Goal: Task Accomplishment & Management: Complete application form

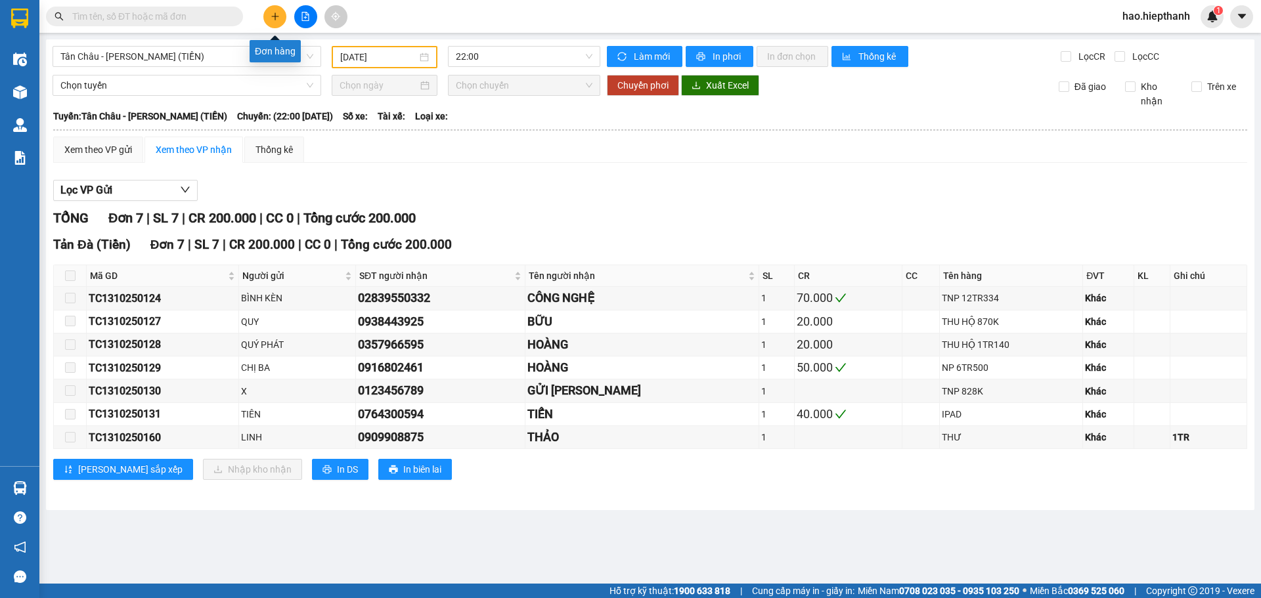
click at [275, 16] on icon "plus" at bounding box center [274, 16] width 7 height 1
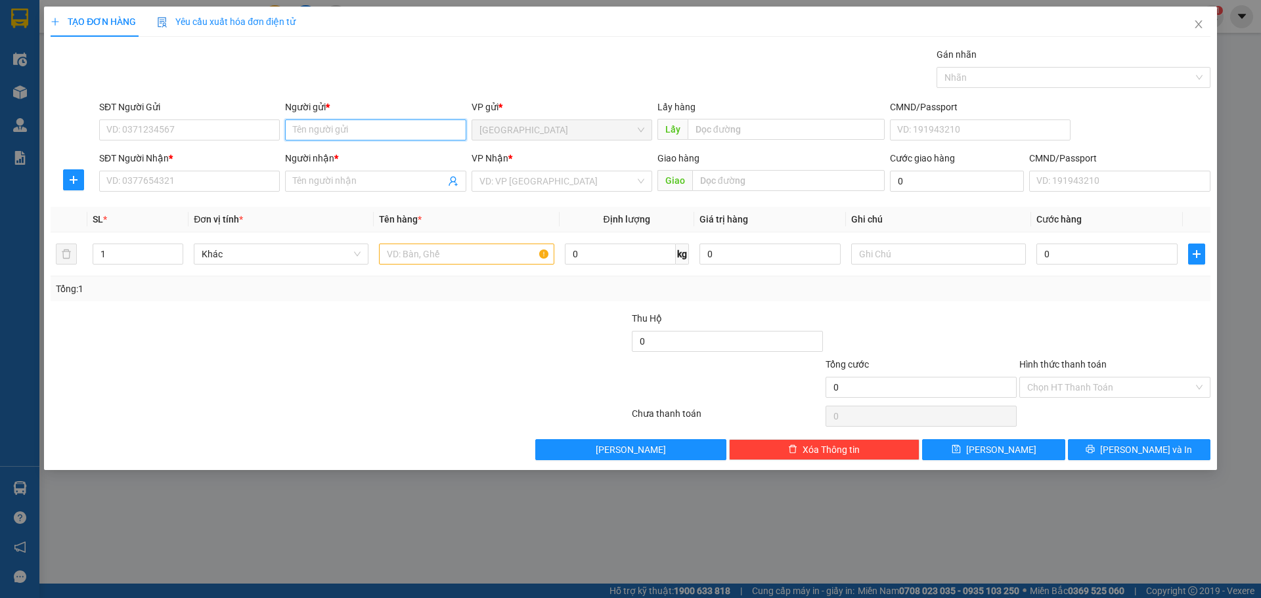
click at [378, 130] on input "Người gửi *" at bounding box center [375, 130] width 181 height 21
type input "[PERSON_NAME]"
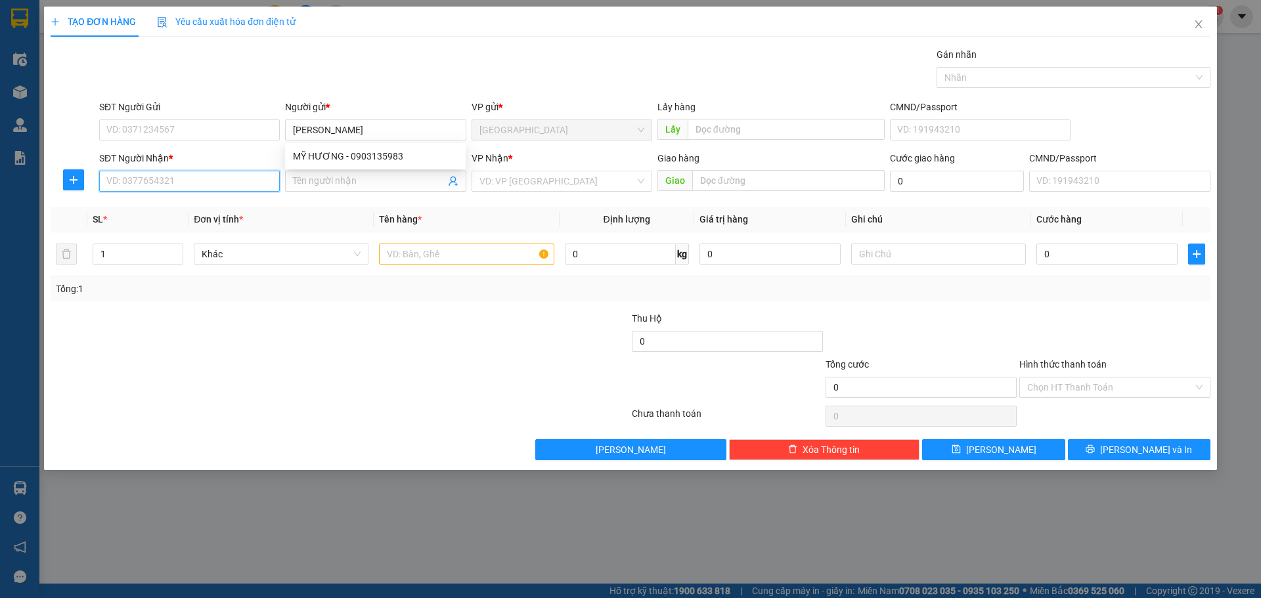
click at [143, 175] on input "SĐT Người Nhận *" at bounding box center [189, 181] width 181 height 21
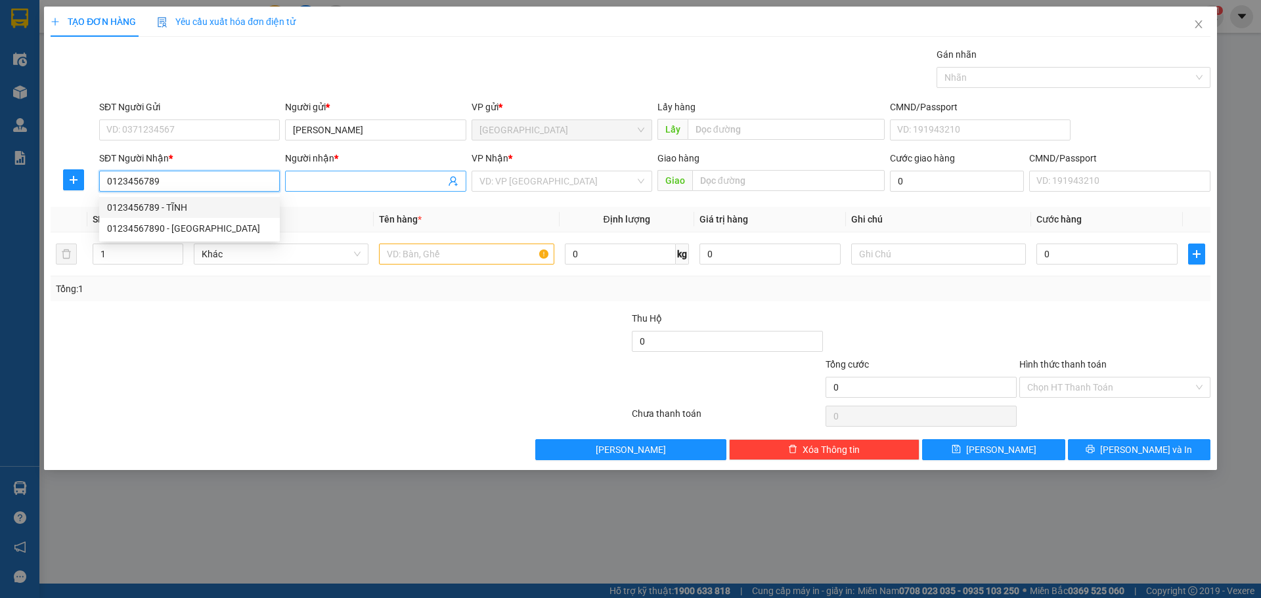
type input "0123456789"
click at [330, 185] on input "Người nhận *" at bounding box center [369, 181] width 152 height 14
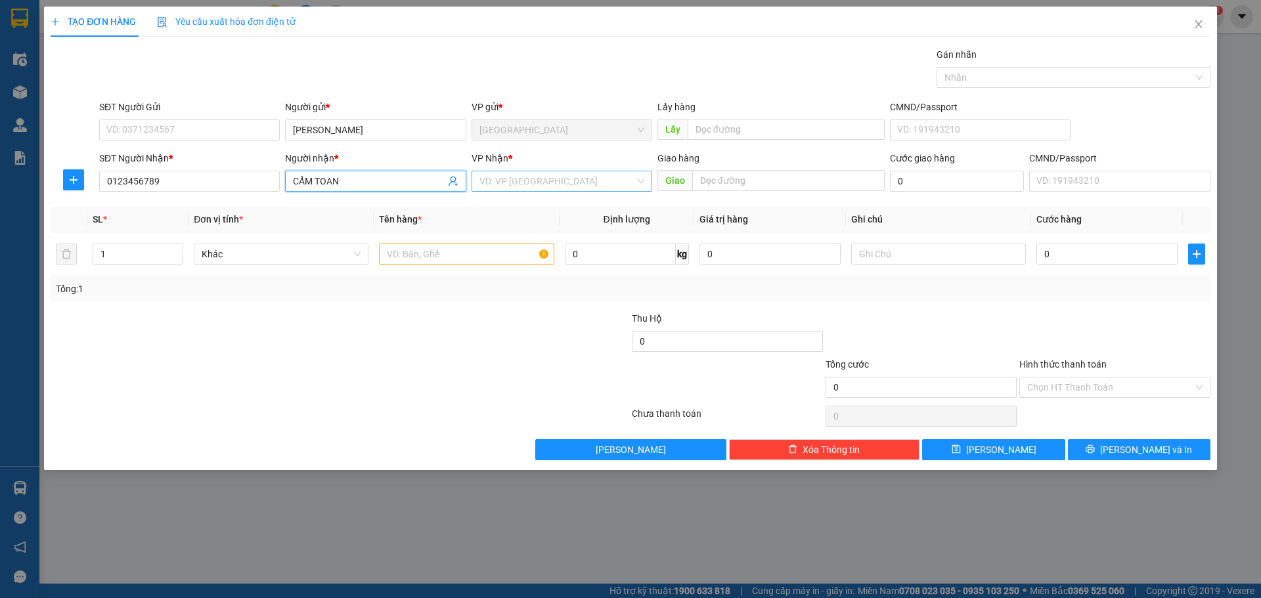
type input "CẨM TOAN"
click at [522, 184] on input "search" at bounding box center [558, 181] width 156 height 20
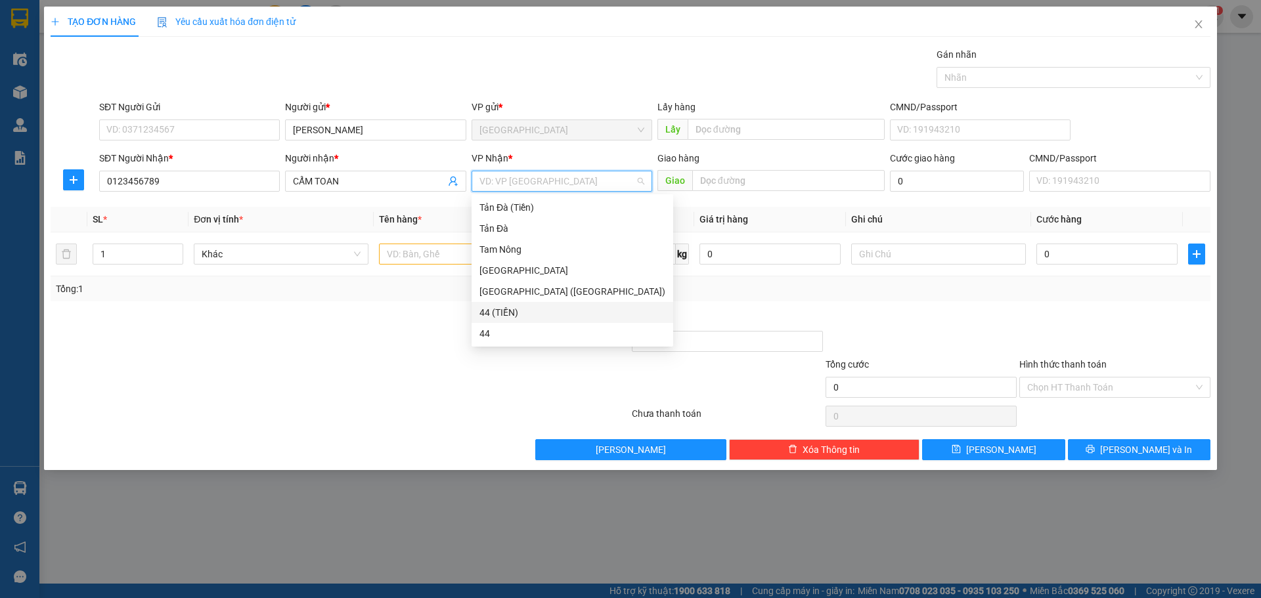
drag, startPoint x: 508, startPoint y: 309, endPoint x: 453, endPoint y: 267, distance: 69.8
click at [508, 307] on div "44 (TIỀN)" at bounding box center [573, 312] width 186 height 14
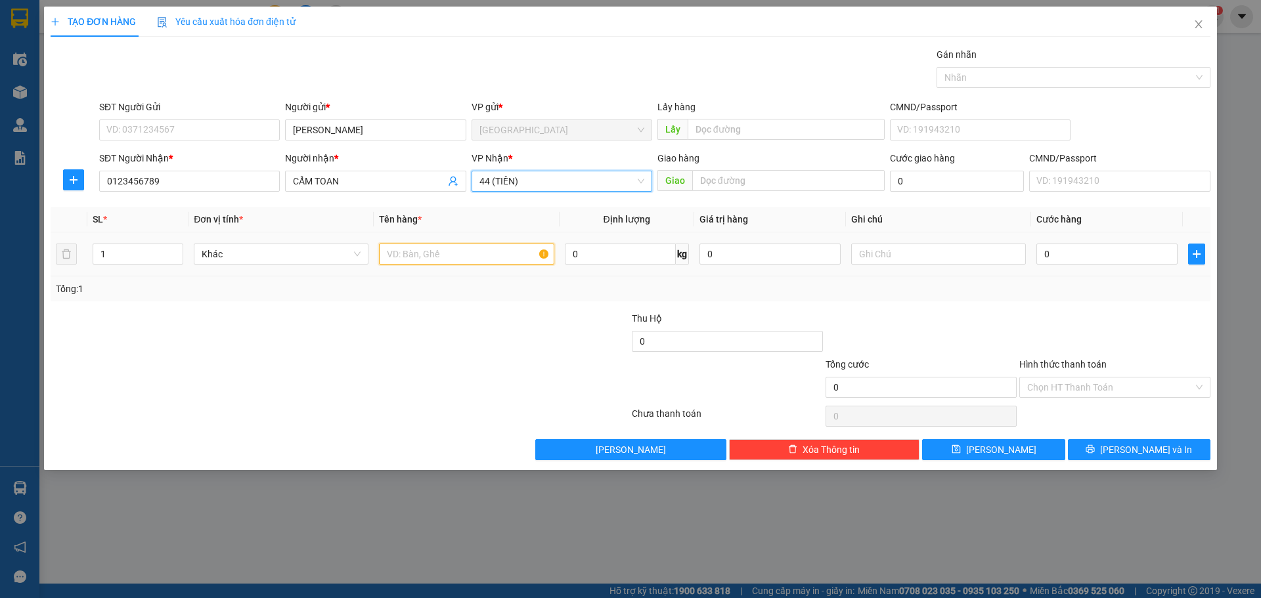
click at [457, 257] on input "text" at bounding box center [466, 254] width 175 height 21
type input "GÓI NP"
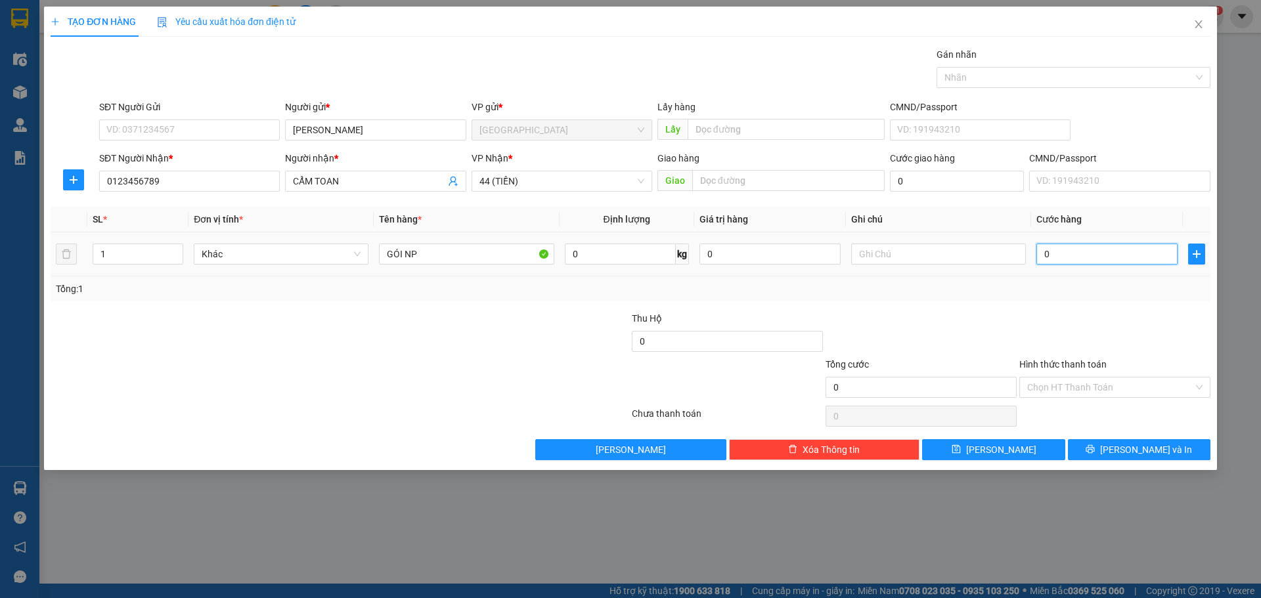
click at [1096, 260] on input "0" at bounding box center [1107, 254] width 141 height 21
click at [1096, 382] on input "Hình thức thanh toán" at bounding box center [1110, 388] width 166 height 20
click at [996, 441] on button "[PERSON_NAME]" at bounding box center [993, 449] width 143 height 21
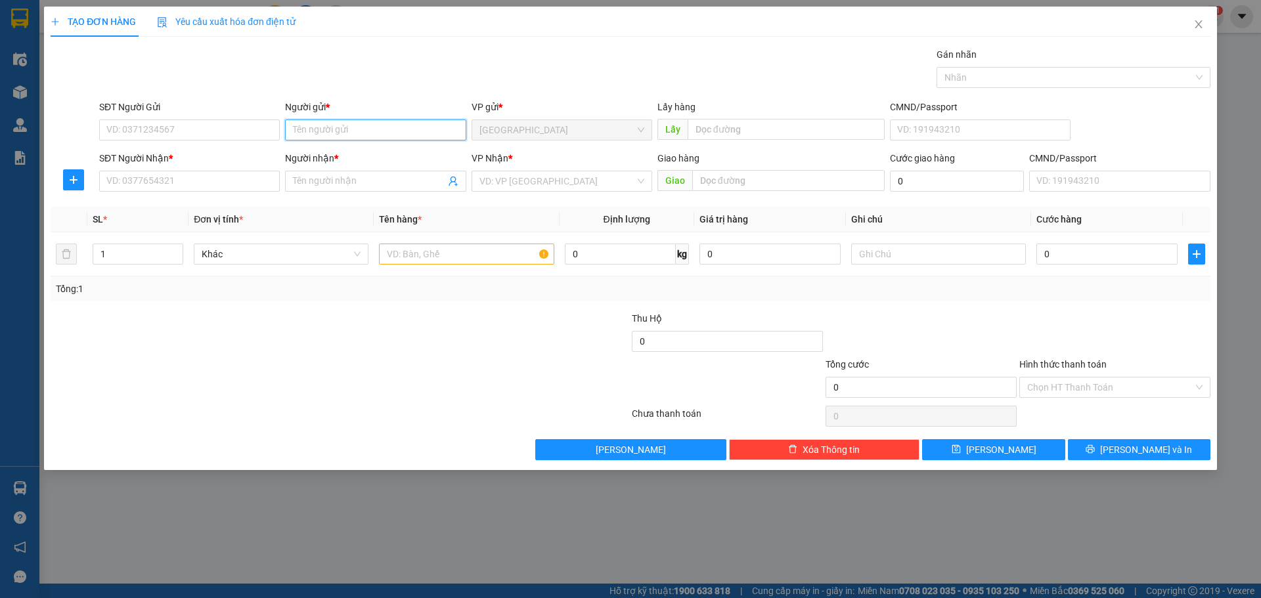
click at [323, 131] on input "Người gửi *" at bounding box center [375, 130] width 181 height 21
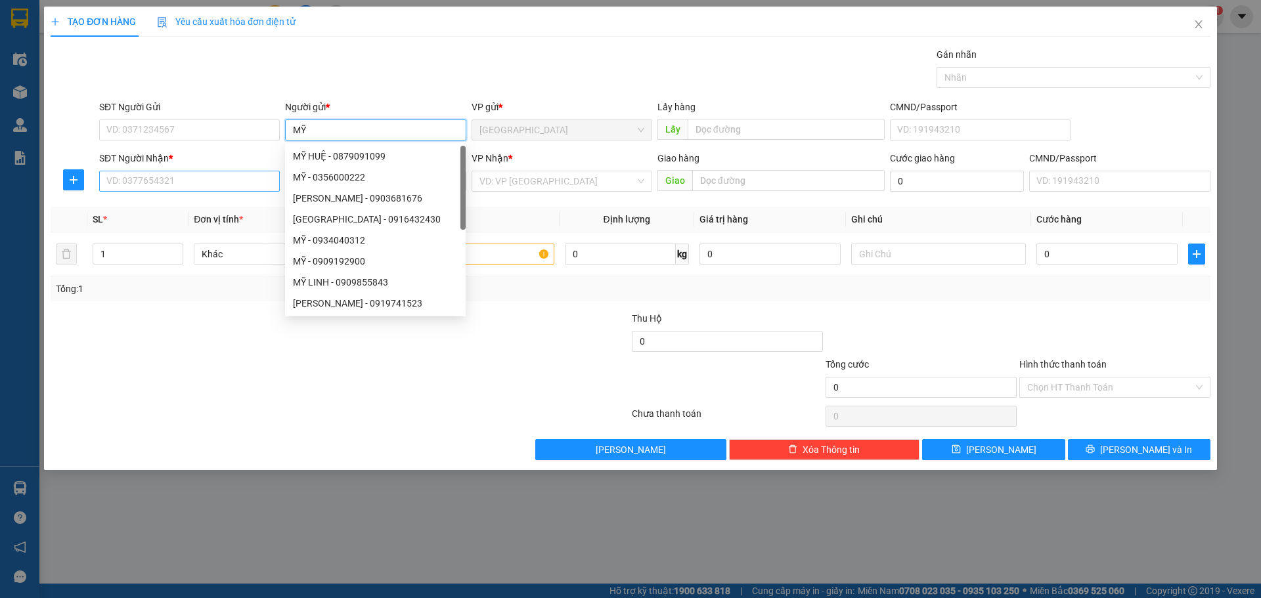
type input "MỸ"
click at [235, 181] on input "SĐT Người Nhận *" at bounding box center [189, 181] width 181 height 21
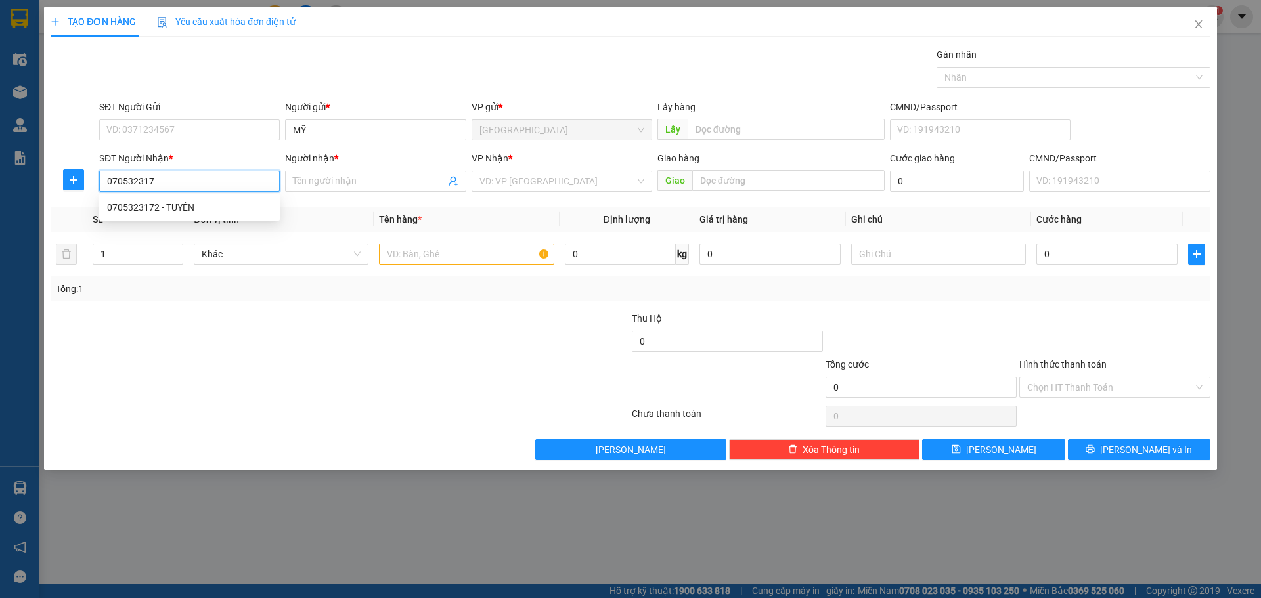
type input "0705323172"
click at [235, 213] on div "0705323172 - TUYỀN" at bounding box center [189, 207] width 165 height 14
type input "TUYỀN"
type input "0705323172"
click at [566, 181] on input "search" at bounding box center [558, 181] width 156 height 20
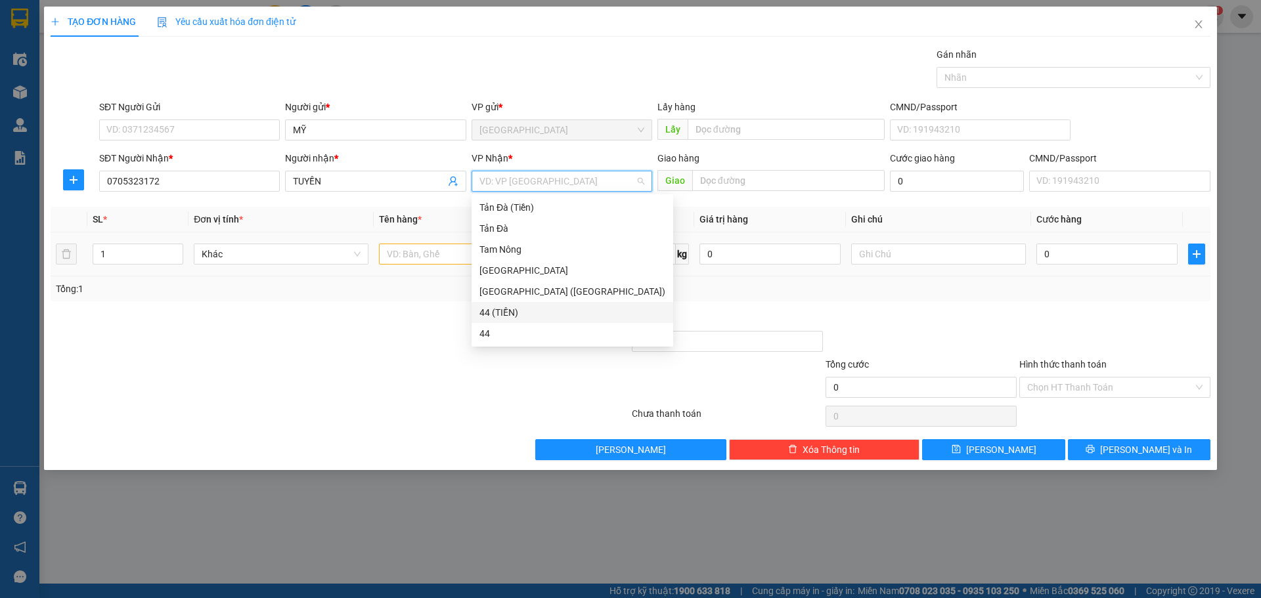
drag, startPoint x: 541, startPoint y: 312, endPoint x: 516, endPoint y: 264, distance: 54.1
click at [539, 311] on div "44 (TIỀN)" at bounding box center [573, 312] width 186 height 14
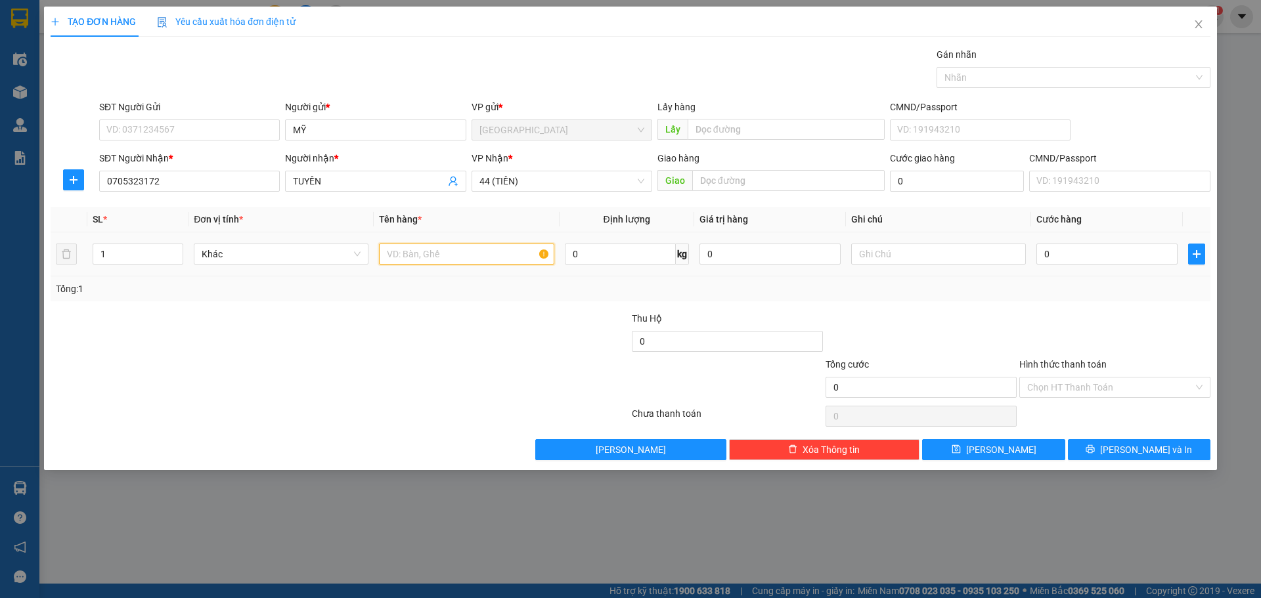
click at [516, 263] on input "text" at bounding box center [466, 254] width 175 height 21
type input "GÓI NP"
click at [1054, 248] on div "0" at bounding box center [1107, 254] width 141 height 26
click at [1054, 248] on input "0" at bounding box center [1107, 254] width 141 height 21
type input "3"
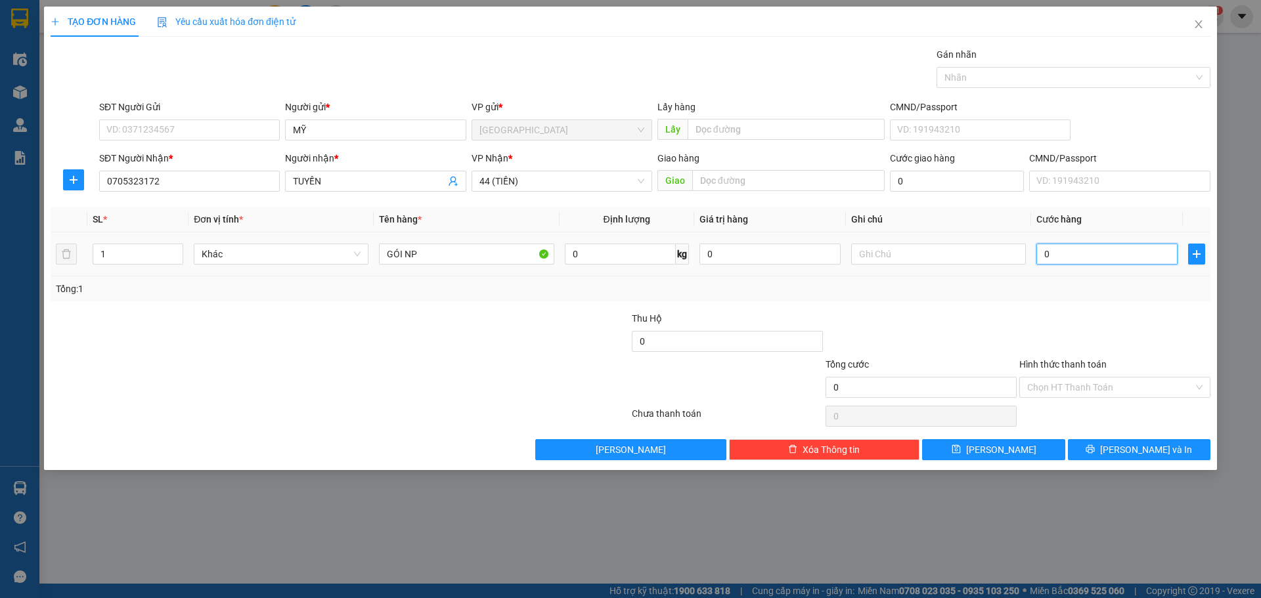
type input "3"
type input "30"
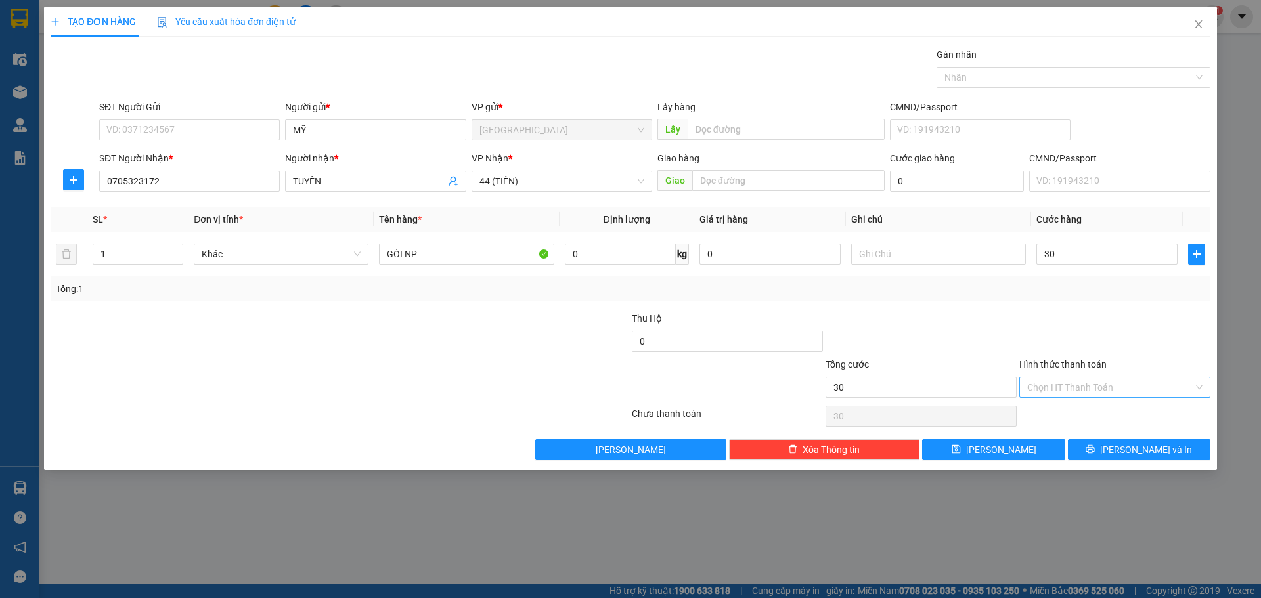
type input "30.000"
click at [1088, 390] on input "Hình thức thanh toán" at bounding box center [1110, 388] width 166 height 20
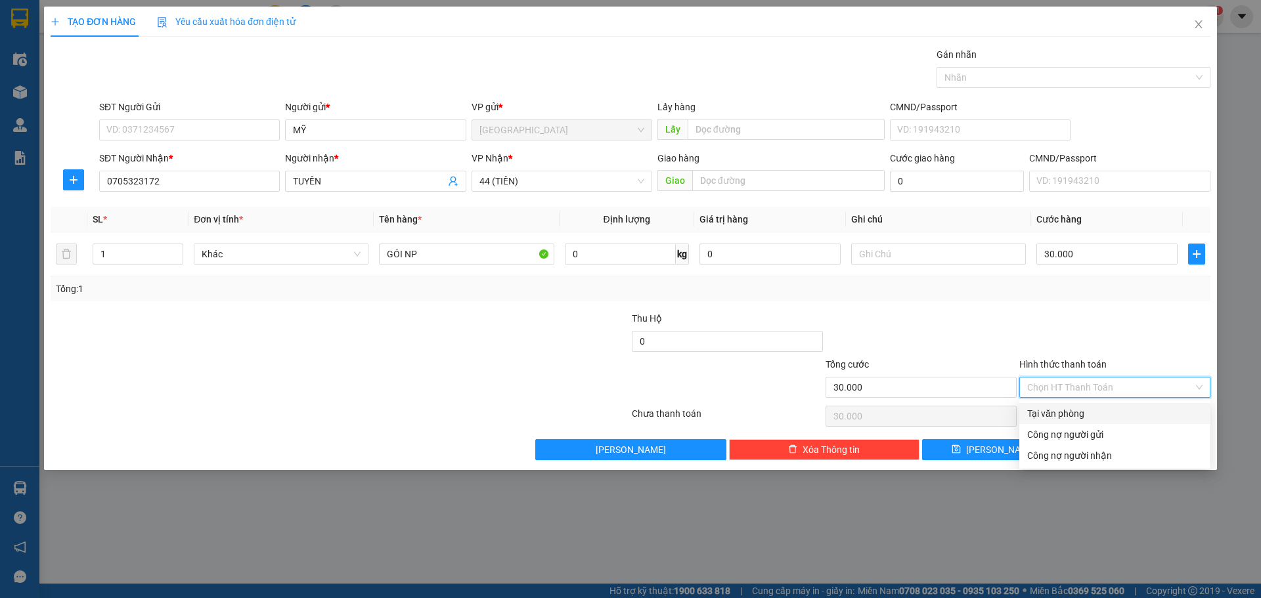
click at [1073, 414] on div "Tại văn phòng" at bounding box center [1114, 414] width 175 height 14
type input "0"
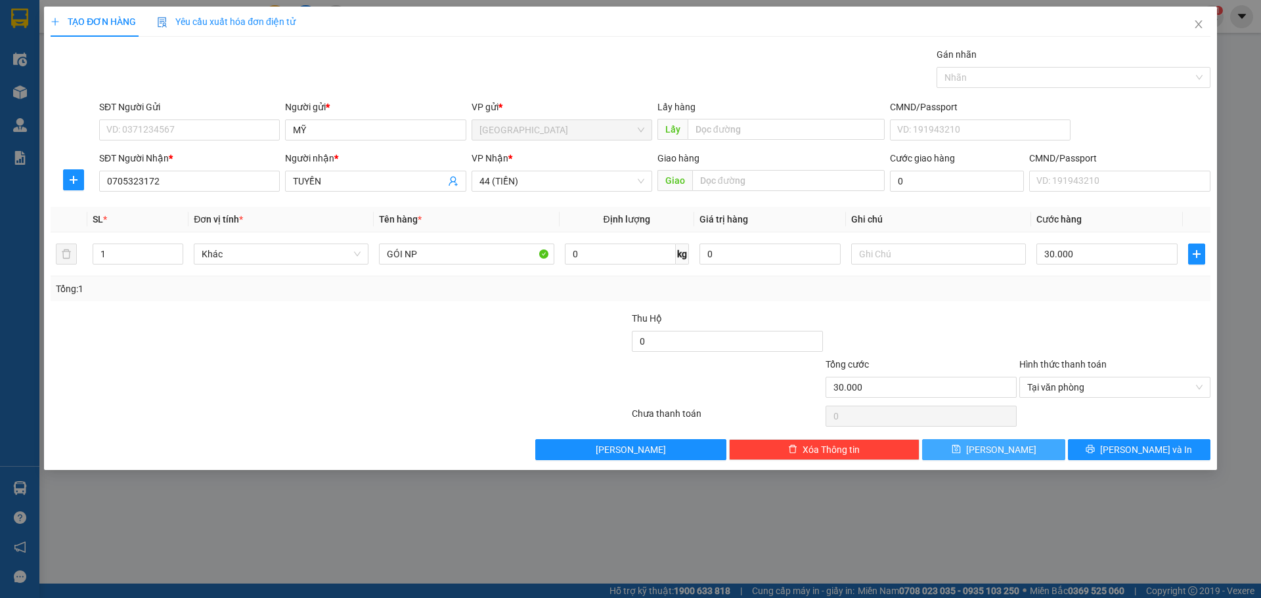
click at [1016, 449] on button "[PERSON_NAME]" at bounding box center [993, 449] width 143 height 21
type input "0"
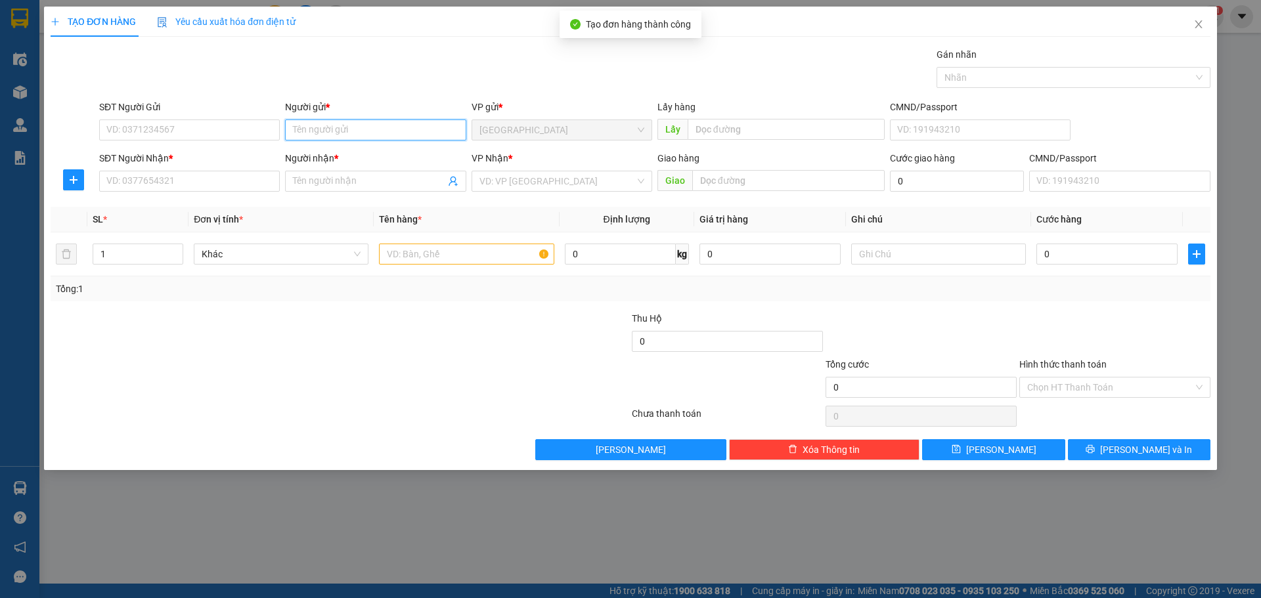
click at [365, 127] on input "Người gửi *" at bounding box center [375, 130] width 181 height 21
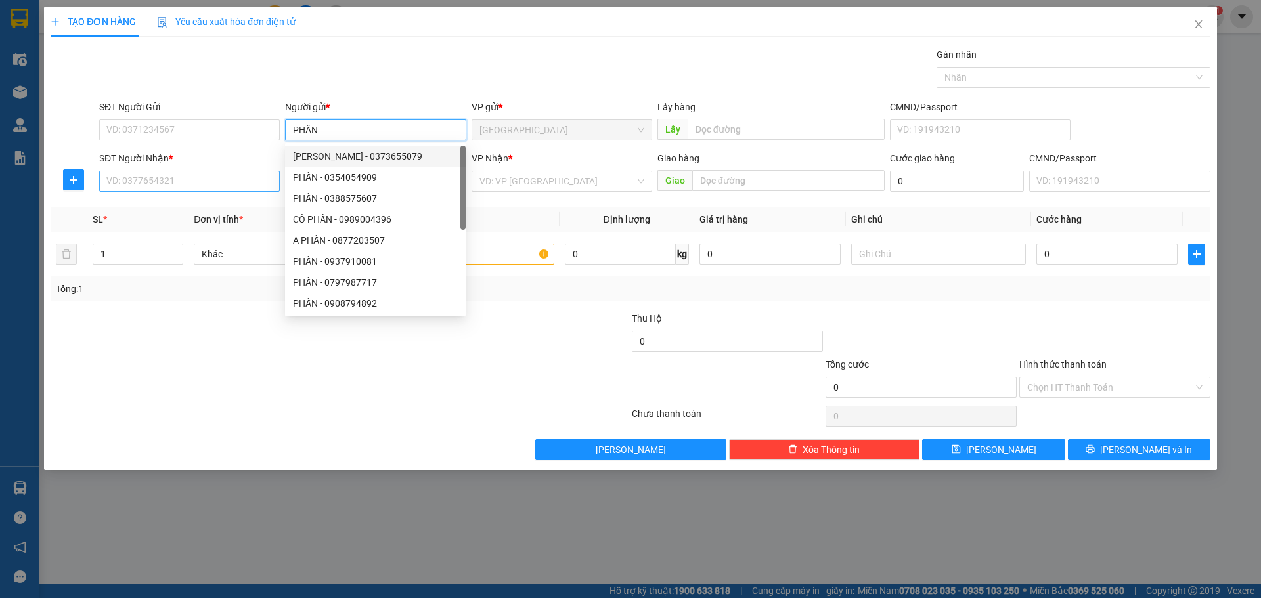
type input "PHẤN"
click at [225, 175] on input "SĐT Người Nhận *" at bounding box center [189, 181] width 181 height 21
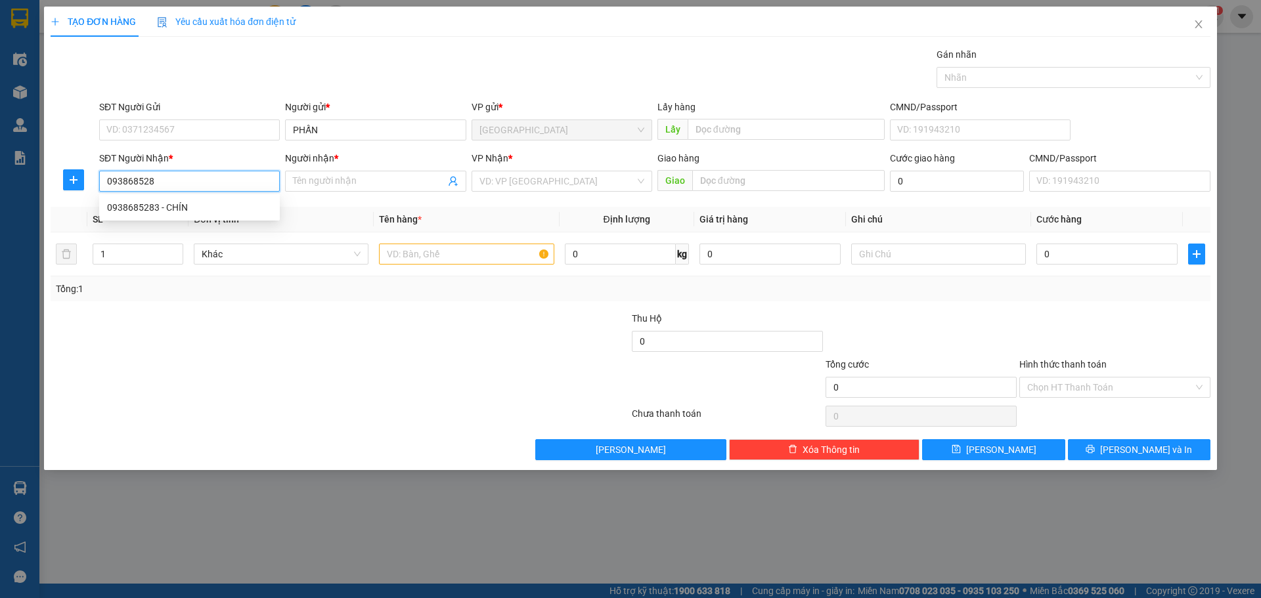
type input "0938685283"
click at [227, 211] on div "0938685283 - CHÍN" at bounding box center [189, 207] width 165 height 14
type input "CHÍN"
type input "0938685283"
click at [508, 180] on input "search" at bounding box center [558, 181] width 156 height 20
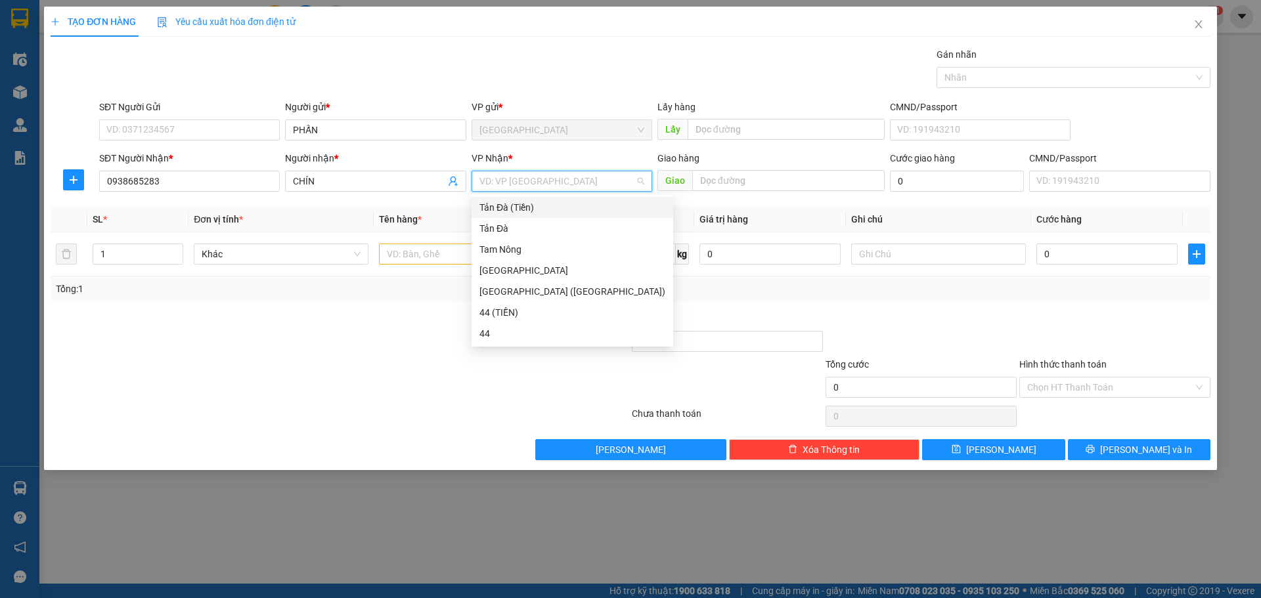
click at [504, 210] on div "Tản Đà (Tiền)" at bounding box center [573, 207] width 186 height 14
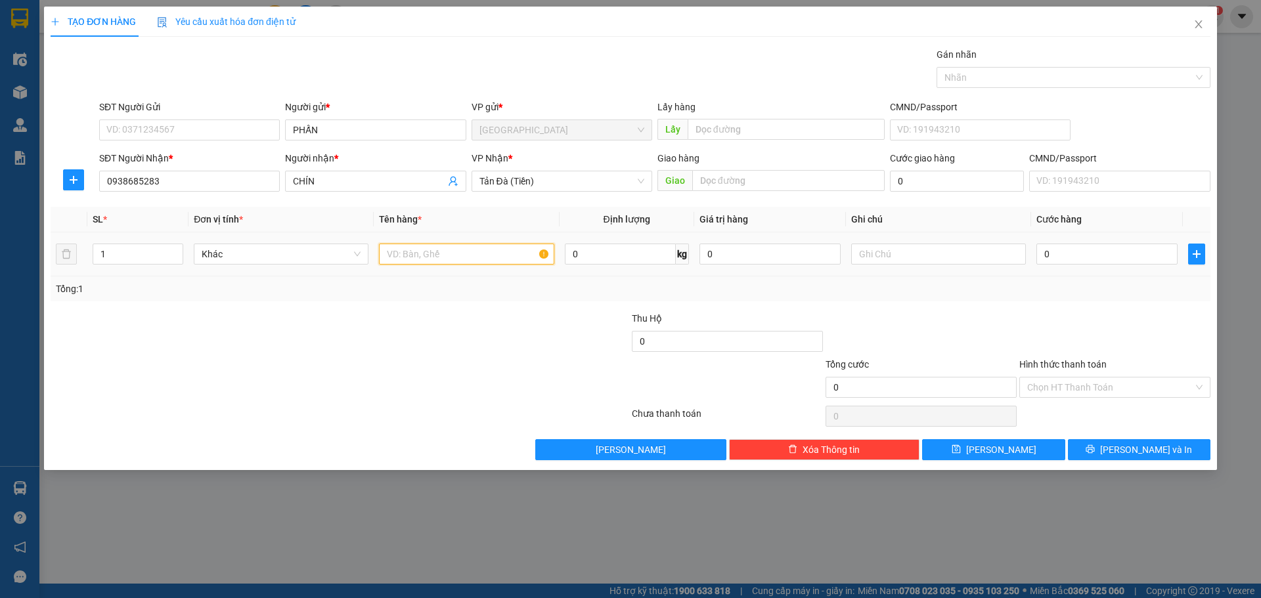
click at [451, 254] on input "text" at bounding box center [466, 254] width 175 height 21
type input "GÓI NP"
click at [1115, 263] on input "0" at bounding box center [1107, 254] width 141 height 21
type input "3"
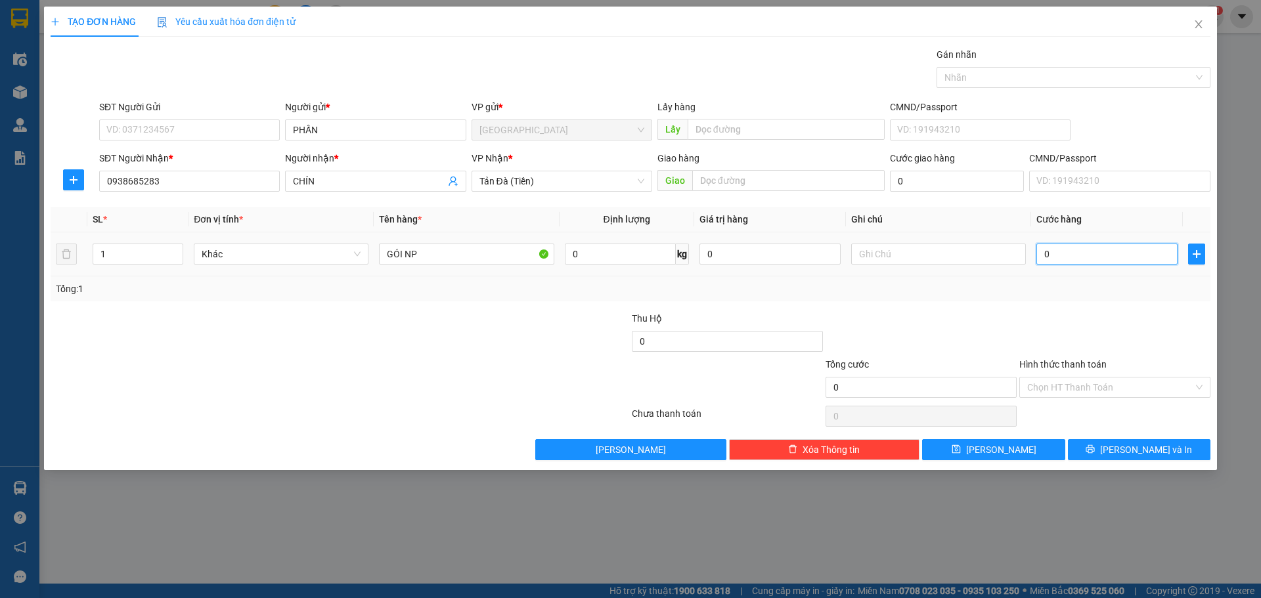
type input "3"
type input "30"
type input "30.000"
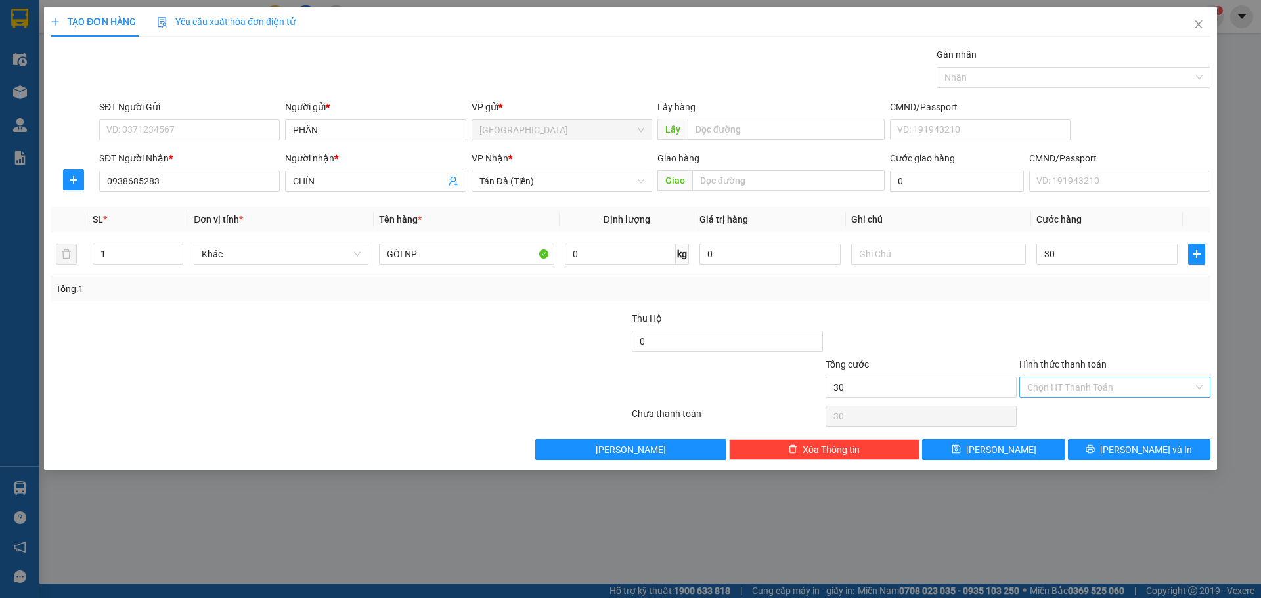
type input "30.000"
click at [1065, 392] on input "Hình thức thanh toán" at bounding box center [1110, 388] width 166 height 20
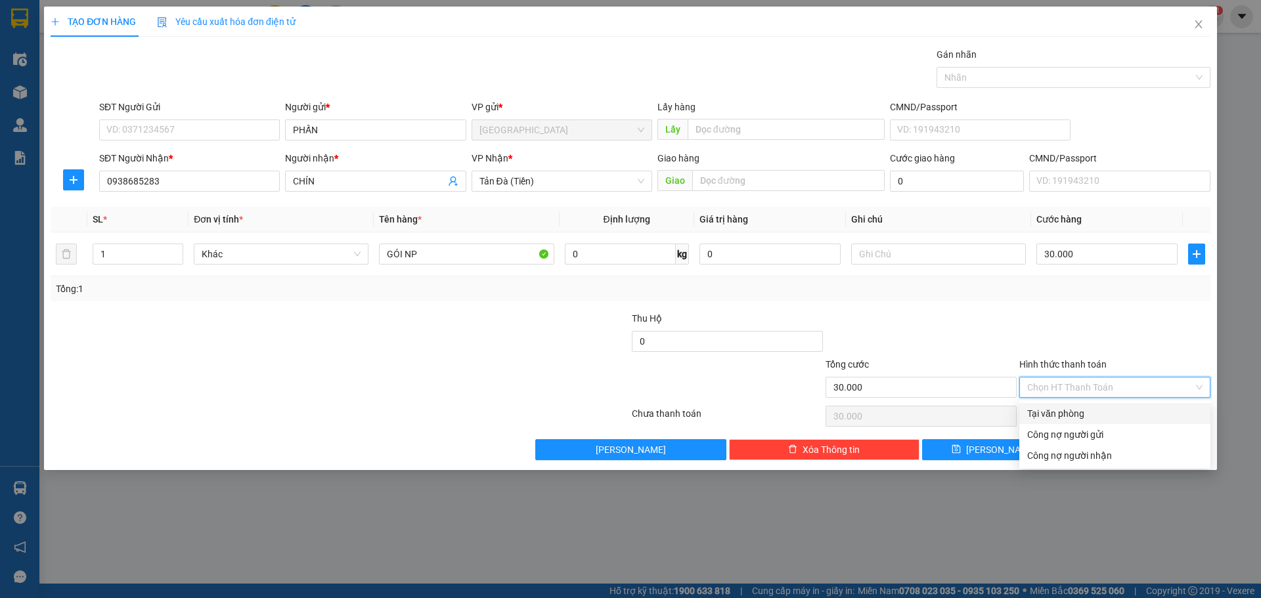
click at [1055, 414] on div "Tại văn phòng" at bounding box center [1114, 414] width 175 height 14
type input "0"
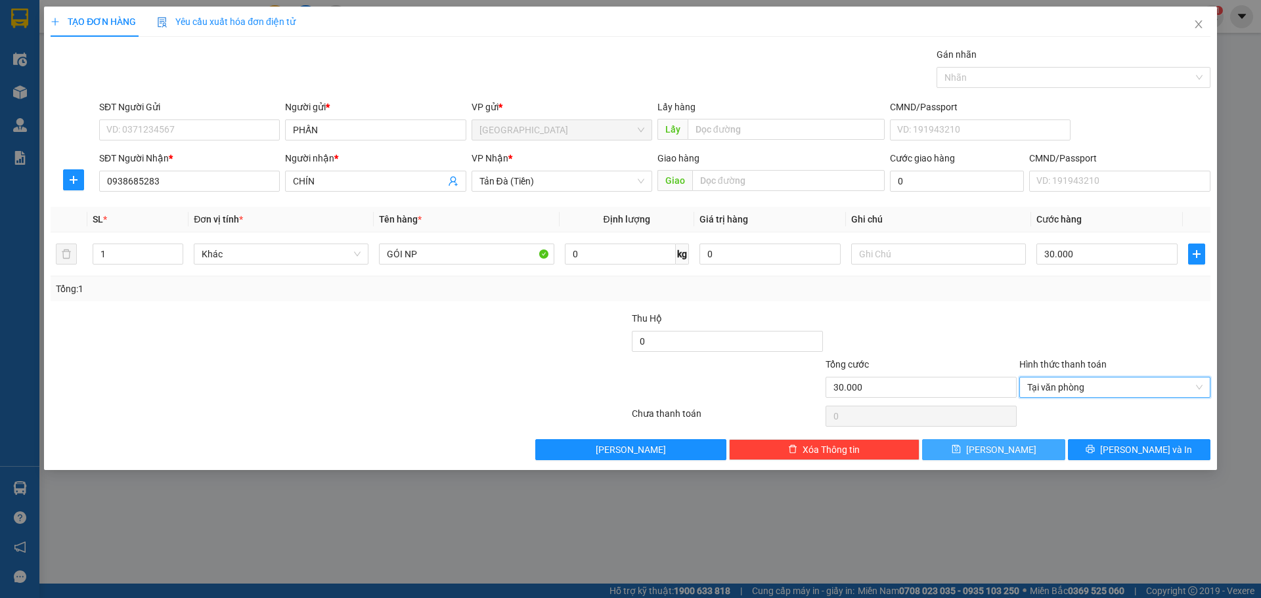
click at [1021, 451] on button "[PERSON_NAME]" at bounding box center [993, 449] width 143 height 21
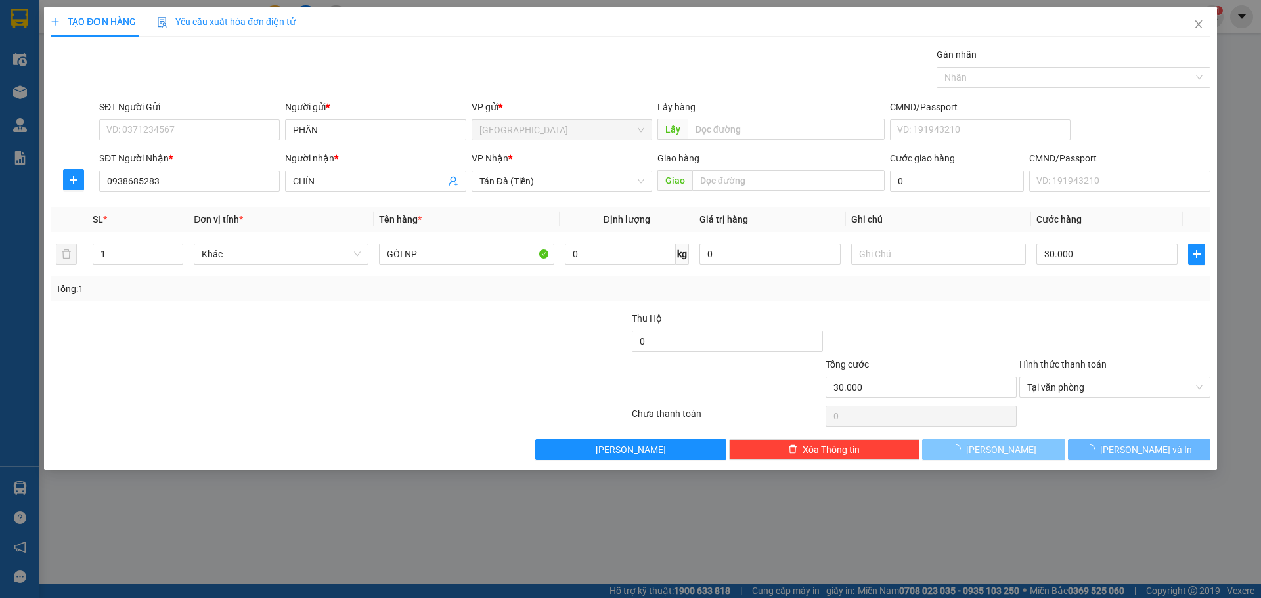
type input "0"
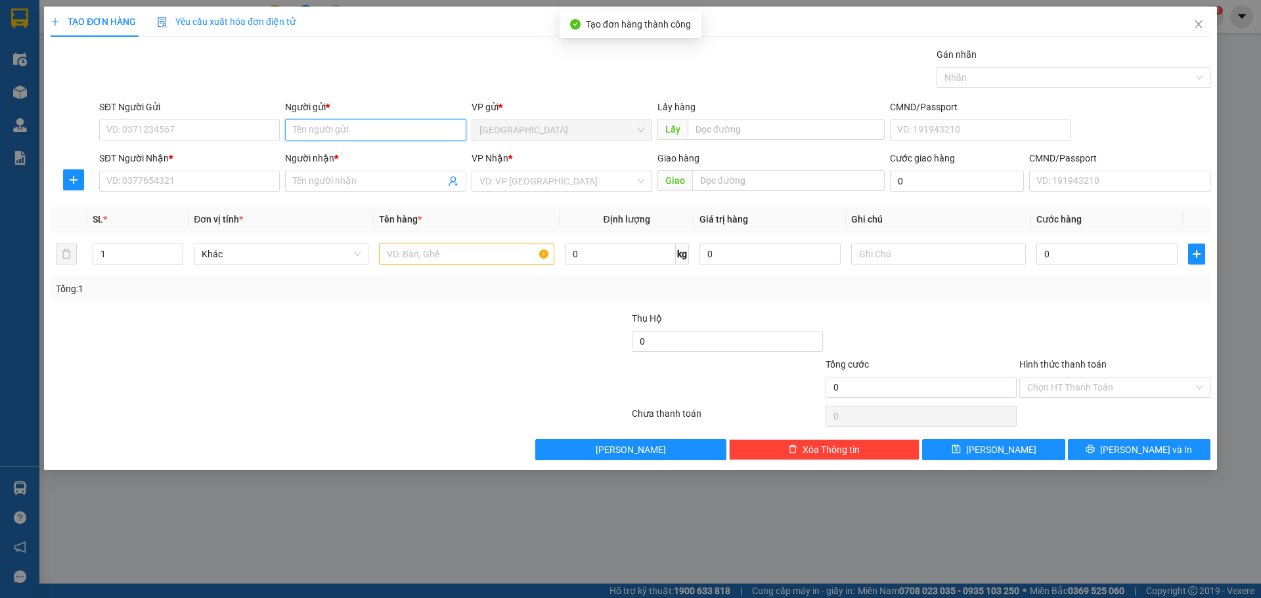
click at [349, 127] on input "Người gửi *" at bounding box center [375, 130] width 181 height 21
type input "VI TÍNH TÂN PHƯỚC"
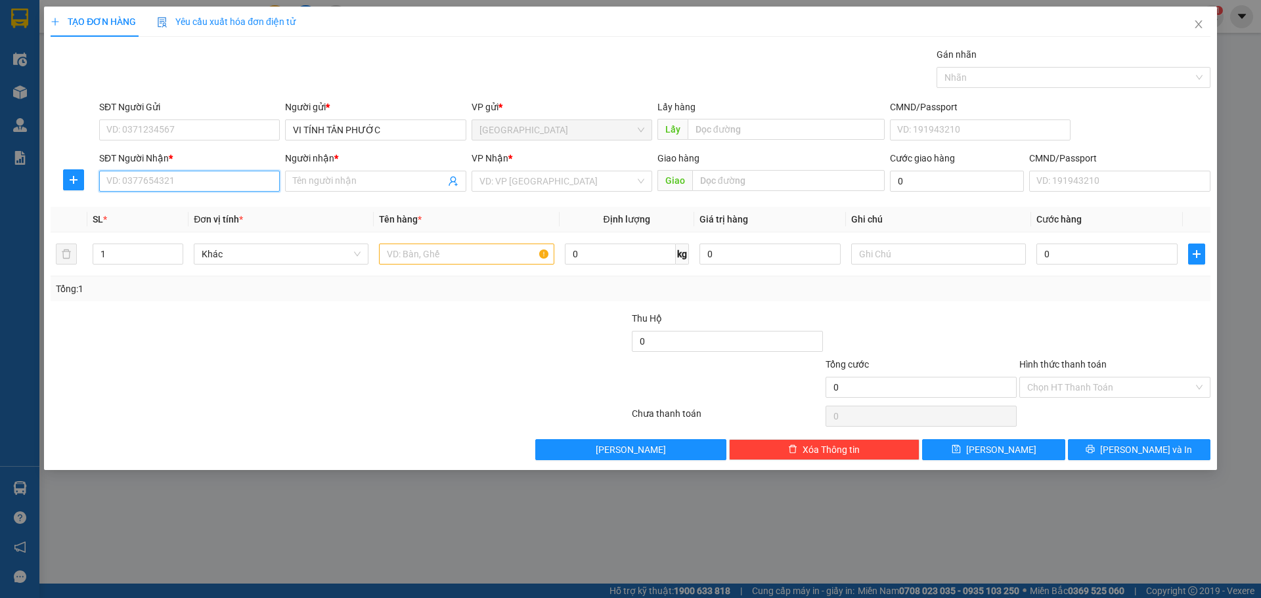
click at [257, 179] on input "SĐT Người Nhận *" at bounding box center [189, 181] width 181 height 21
click at [229, 210] on div "0906851477 - [PERSON_NAME]" at bounding box center [189, 207] width 165 height 14
type input "0906851477"
type input "[PERSON_NAME]"
type input "0906851477"
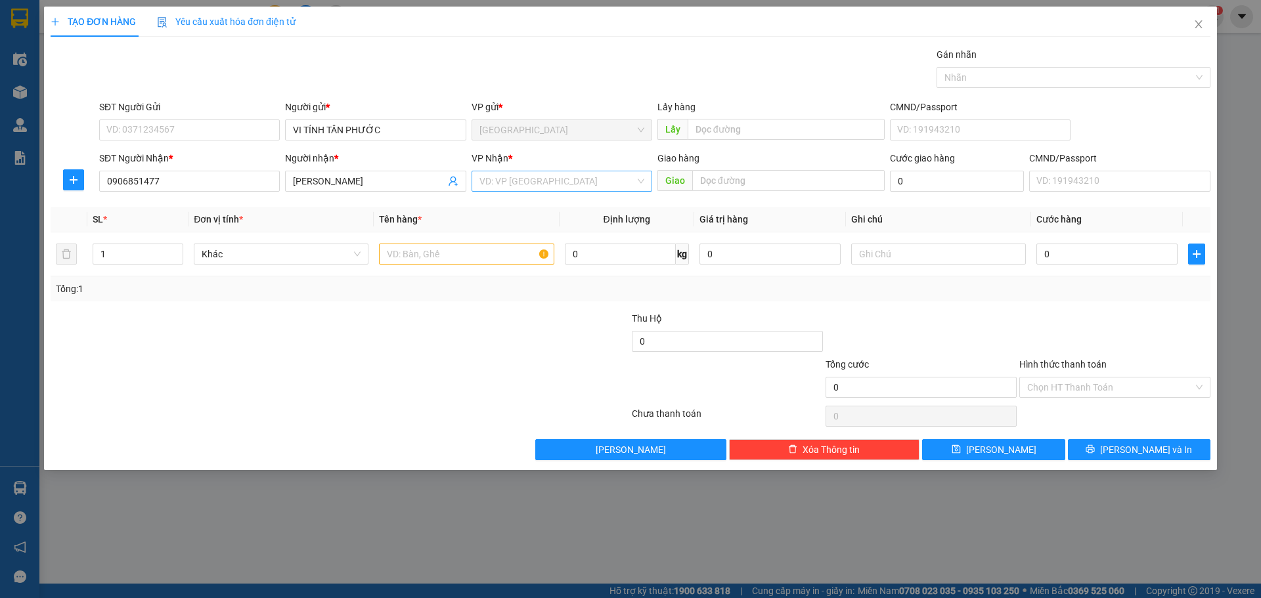
click at [529, 185] on input "search" at bounding box center [558, 181] width 156 height 20
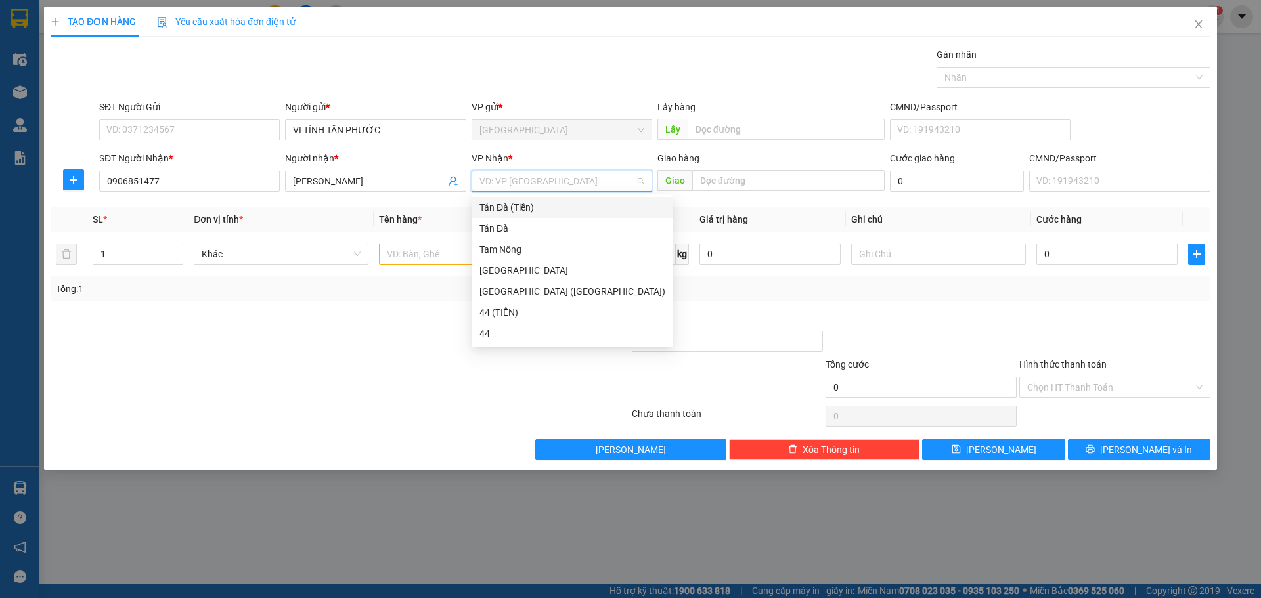
click at [515, 206] on div "Tản Đà (Tiền)" at bounding box center [573, 207] width 186 height 14
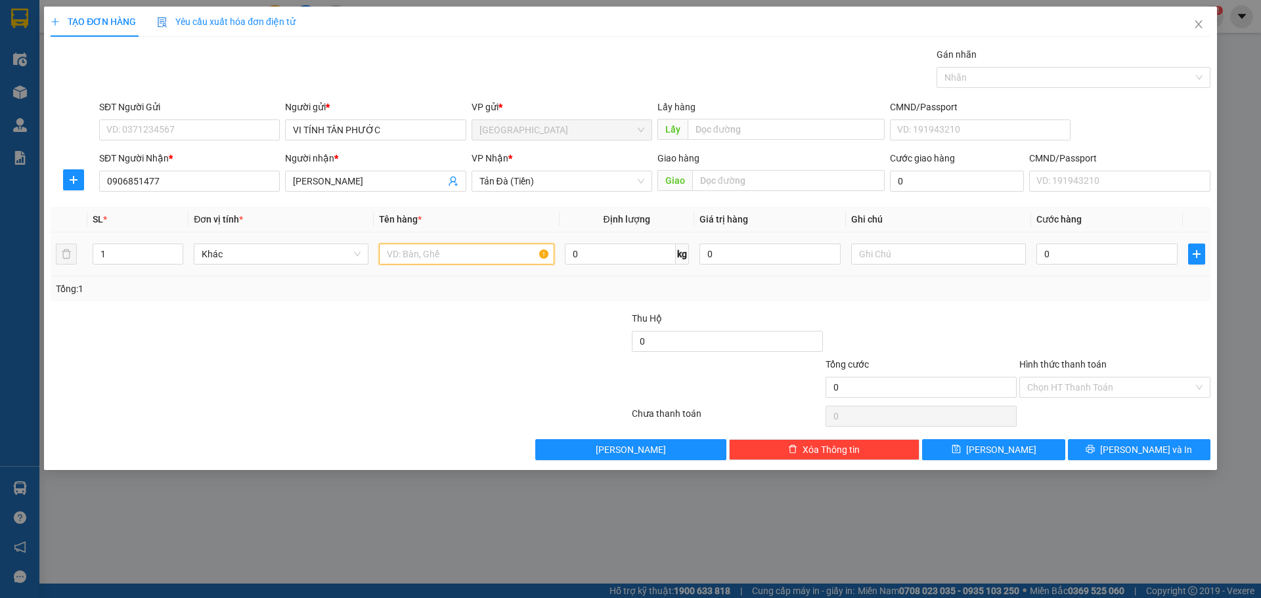
click at [457, 263] on input "text" at bounding box center [466, 254] width 175 height 21
type input "LAPTOP"
click at [895, 256] on input "text" at bounding box center [938, 254] width 175 height 21
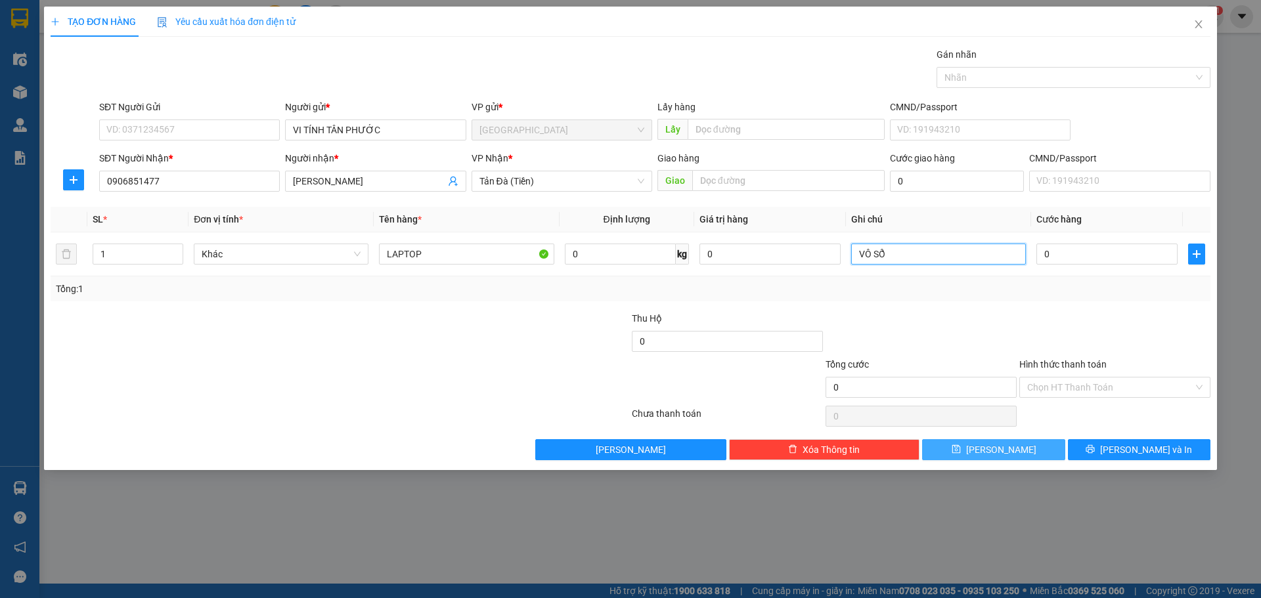
type input "VÔ SỔ"
click at [1011, 455] on button "[PERSON_NAME]" at bounding box center [993, 449] width 143 height 21
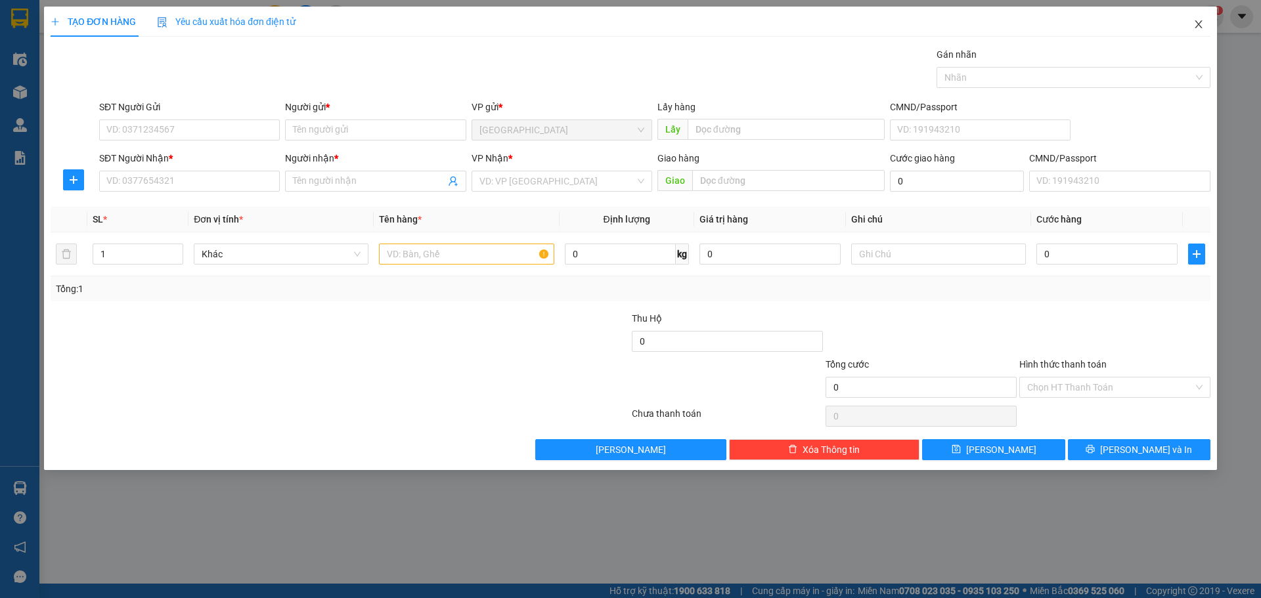
click at [1197, 20] on icon "close" at bounding box center [1199, 24] width 11 height 11
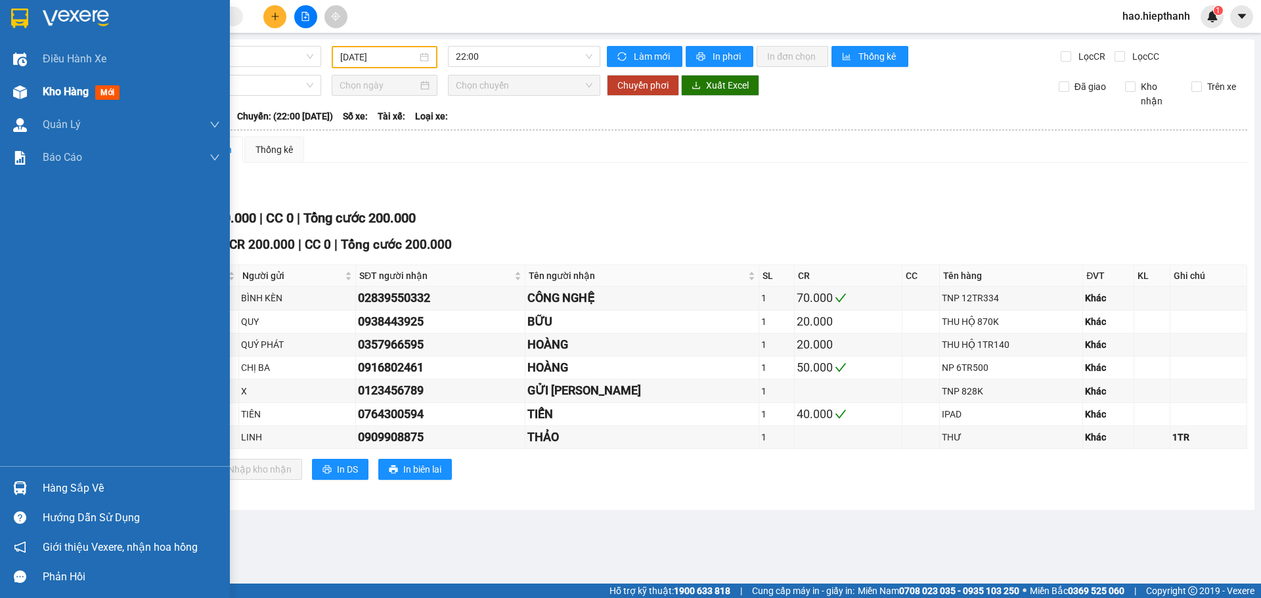
click at [59, 86] on span "Kho hàng" at bounding box center [66, 91] width 46 height 12
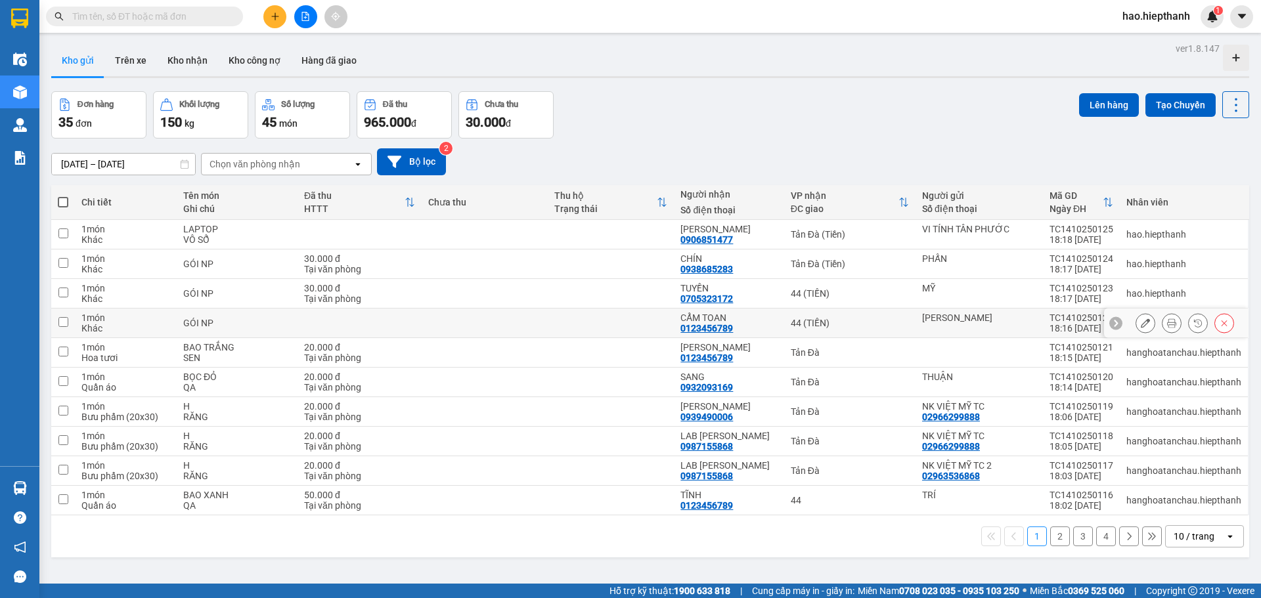
click at [891, 325] on div "44 (TIỀN)" at bounding box center [850, 323] width 118 height 11
checkbox input "true"
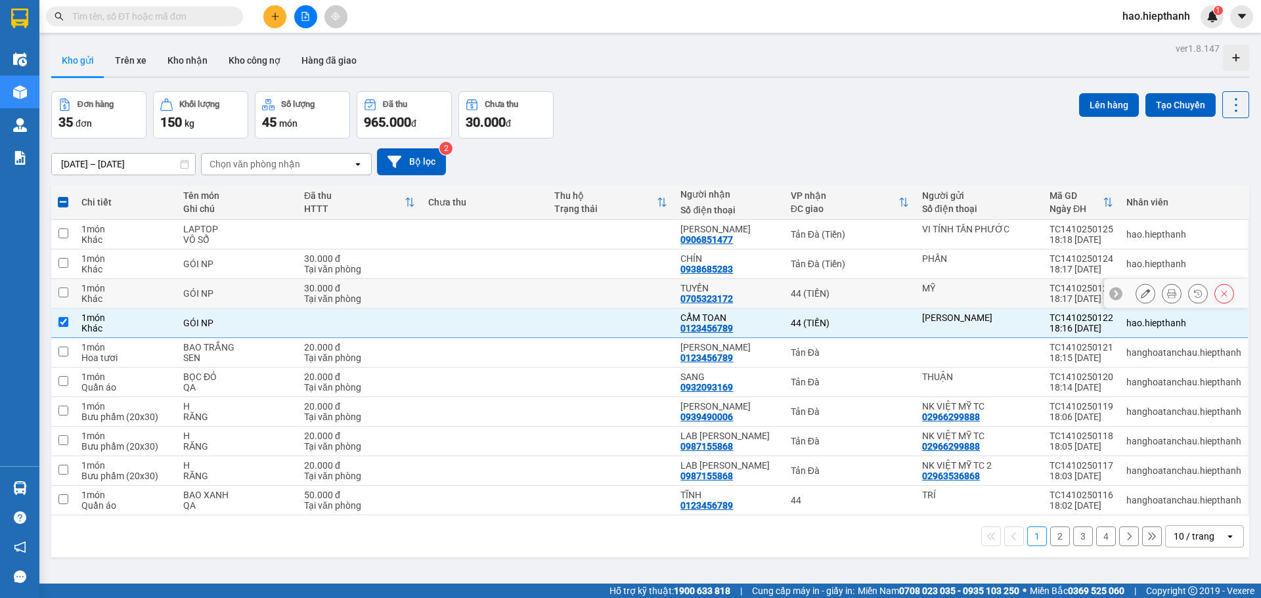
click at [893, 299] on td "44 (TIỀN)" at bounding box center [849, 294] width 131 height 30
checkbox input "true"
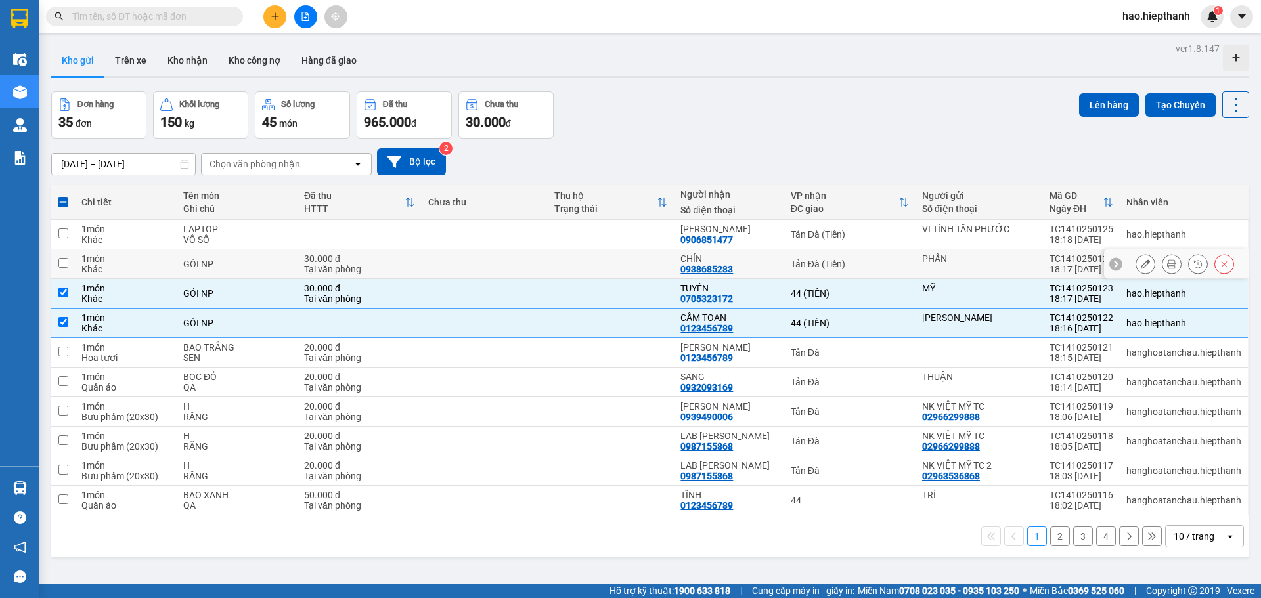
click at [905, 267] on div "Tản Đà (Tiền)" at bounding box center [850, 264] width 118 height 11
checkbox input "true"
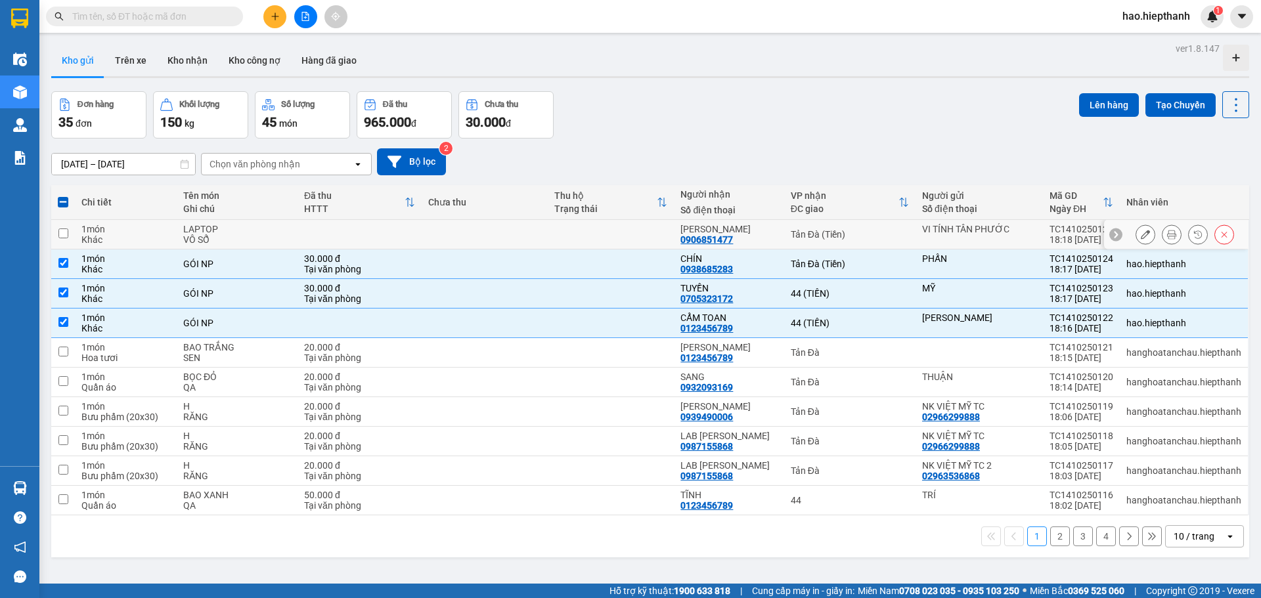
click at [908, 229] on div "Tản Đà (Tiền)" at bounding box center [850, 234] width 118 height 11
checkbox input "true"
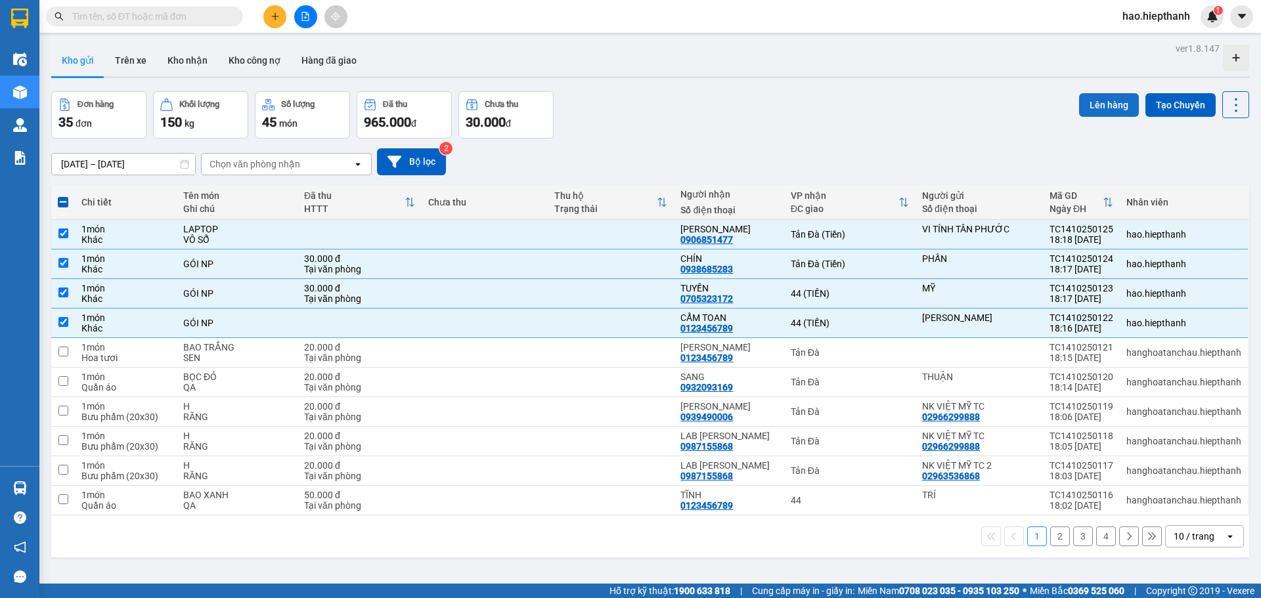
click at [1115, 102] on button "Lên hàng" at bounding box center [1109, 105] width 60 height 24
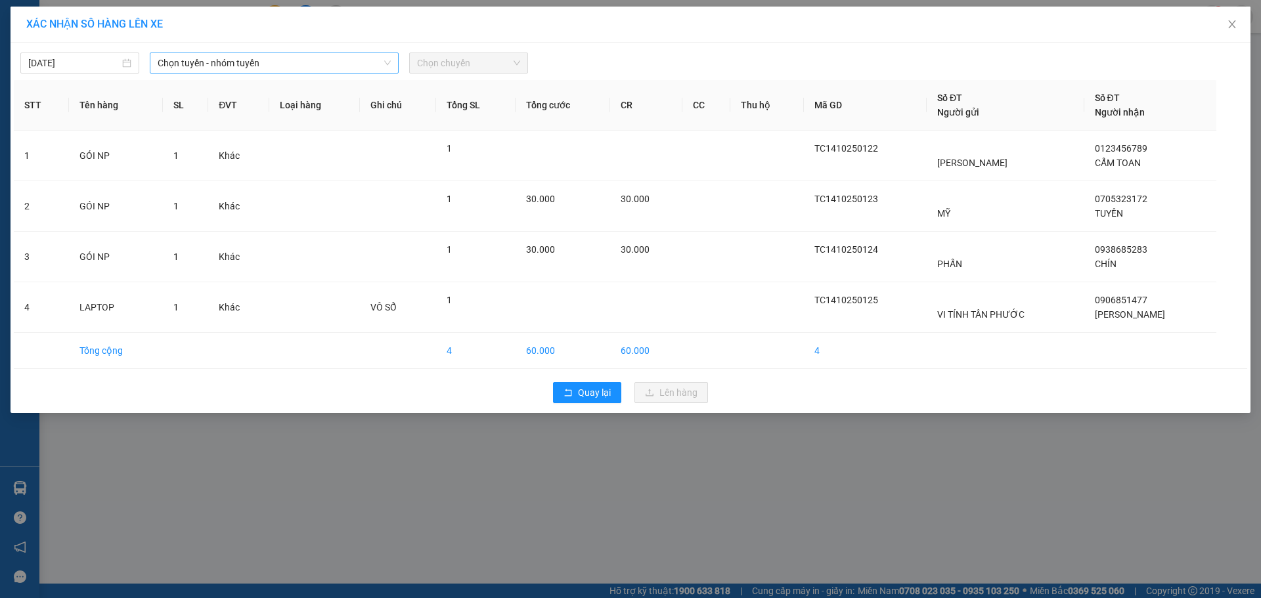
click at [212, 63] on span "Chọn tuyến - nhóm tuyến" at bounding box center [274, 63] width 233 height 20
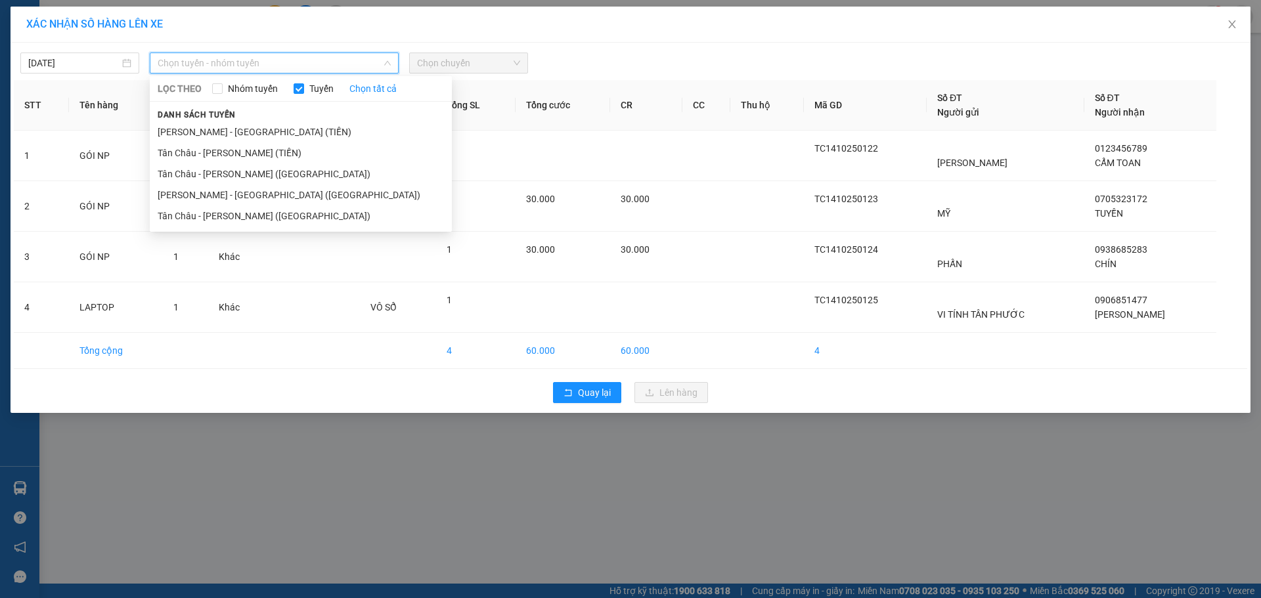
drag, startPoint x: 168, startPoint y: 148, endPoint x: 295, endPoint y: 101, distance: 135.5
click at [171, 148] on li "Tân Châu - [PERSON_NAME] (TIỀN)" at bounding box center [301, 153] width 302 height 21
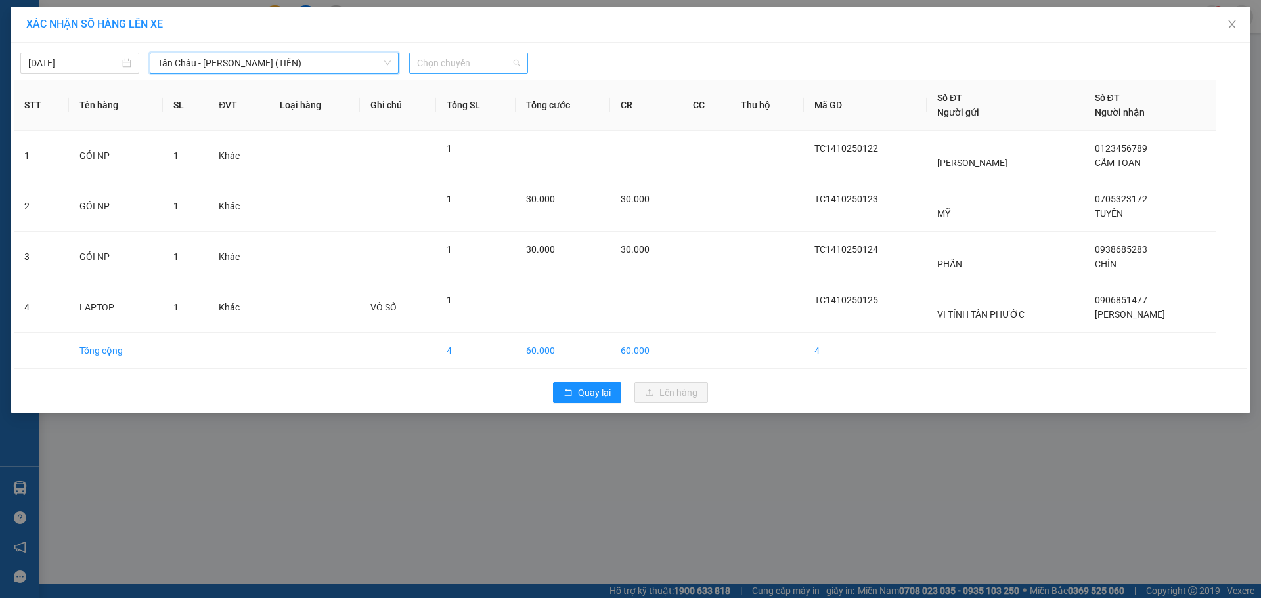
click at [457, 64] on span "Chọn chuyến" at bounding box center [468, 63] width 103 height 20
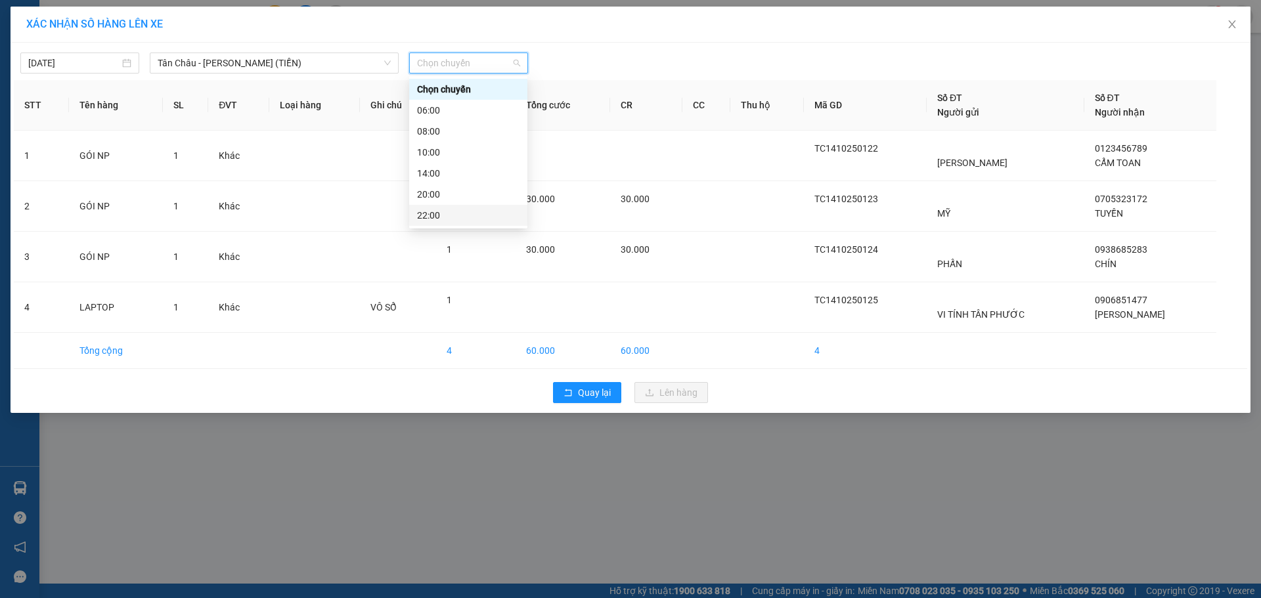
click at [455, 216] on div "22:00" at bounding box center [468, 215] width 102 height 14
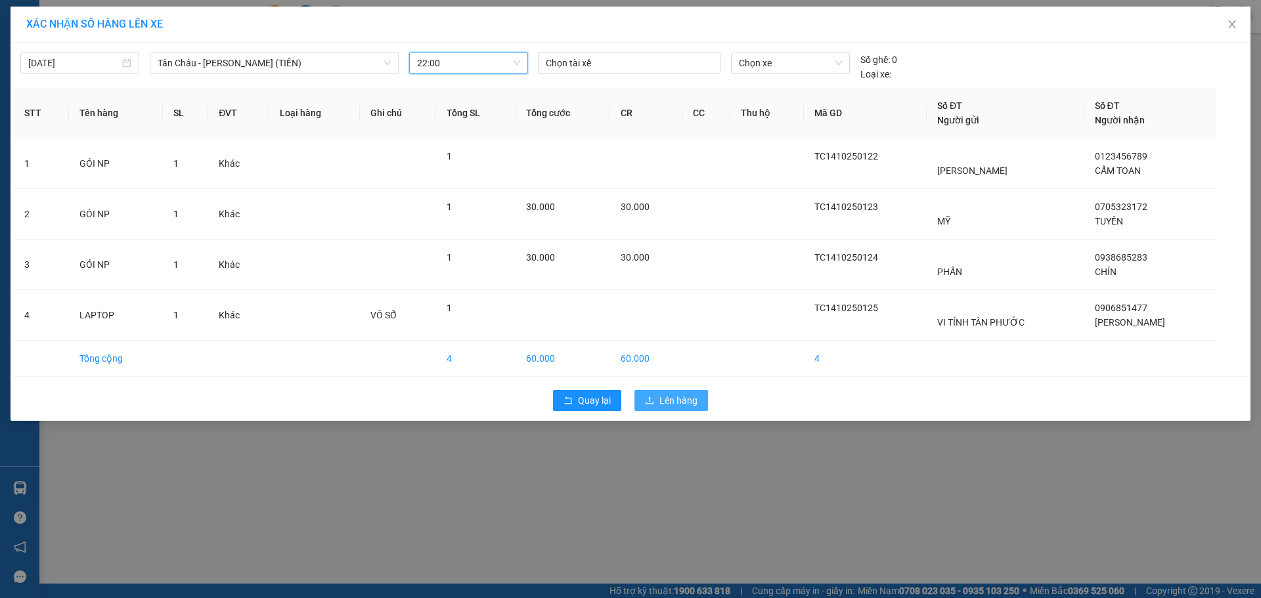
click at [681, 403] on span "Lên hàng" at bounding box center [678, 400] width 38 height 14
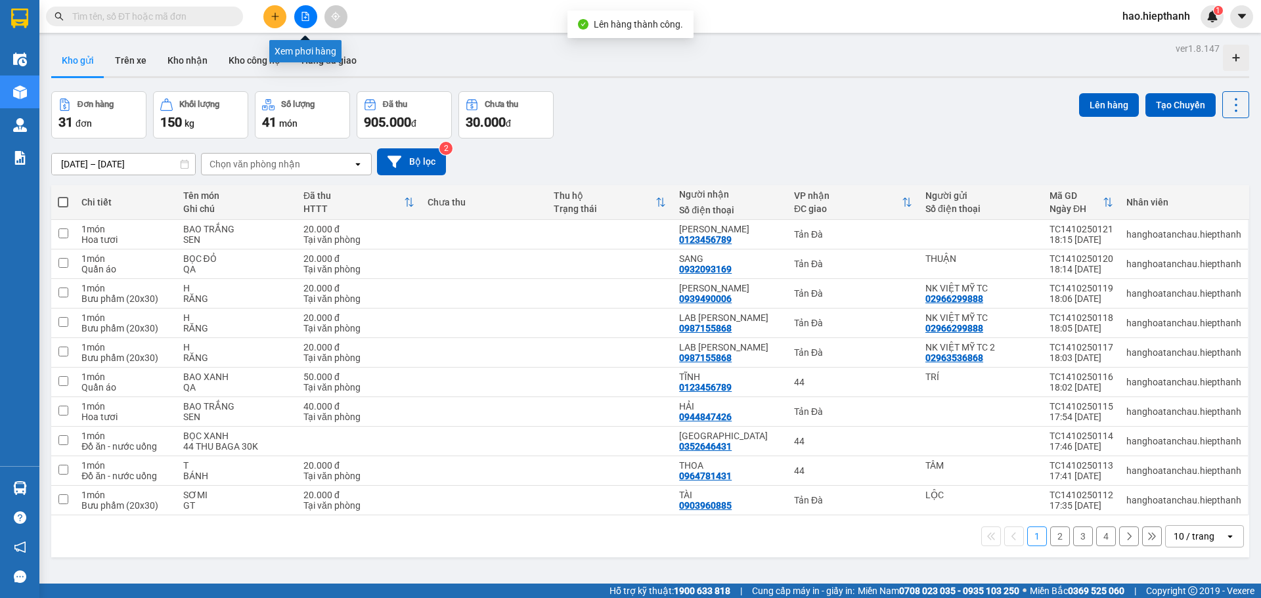
click at [310, 16] on button at bounding box center [305, 16] width 23 height 23
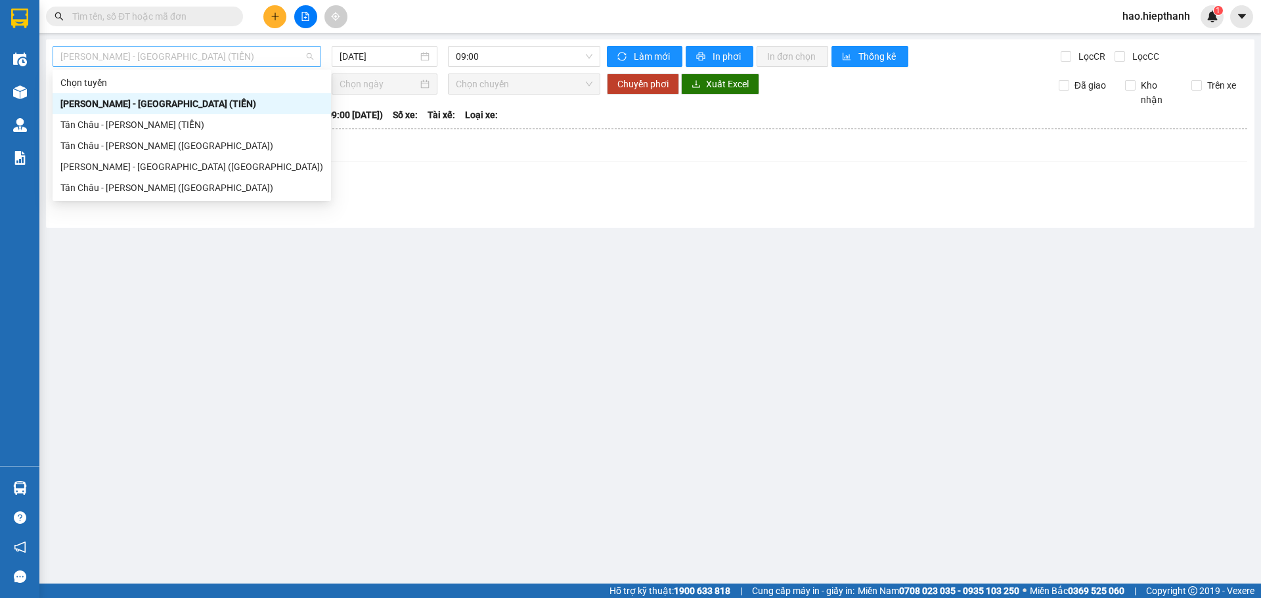
click at [112, 57] on span "Hồ Chí Minh - Tân Châu (TIỀN)" at bounding box center [186, 57] width 253 height 20
click at [72, 126] on div "Tân Châu - [PERSON_NAME] (TIỀN)" at bounding box center [191, 125] width 263 height 14
type input "14/10/2025"
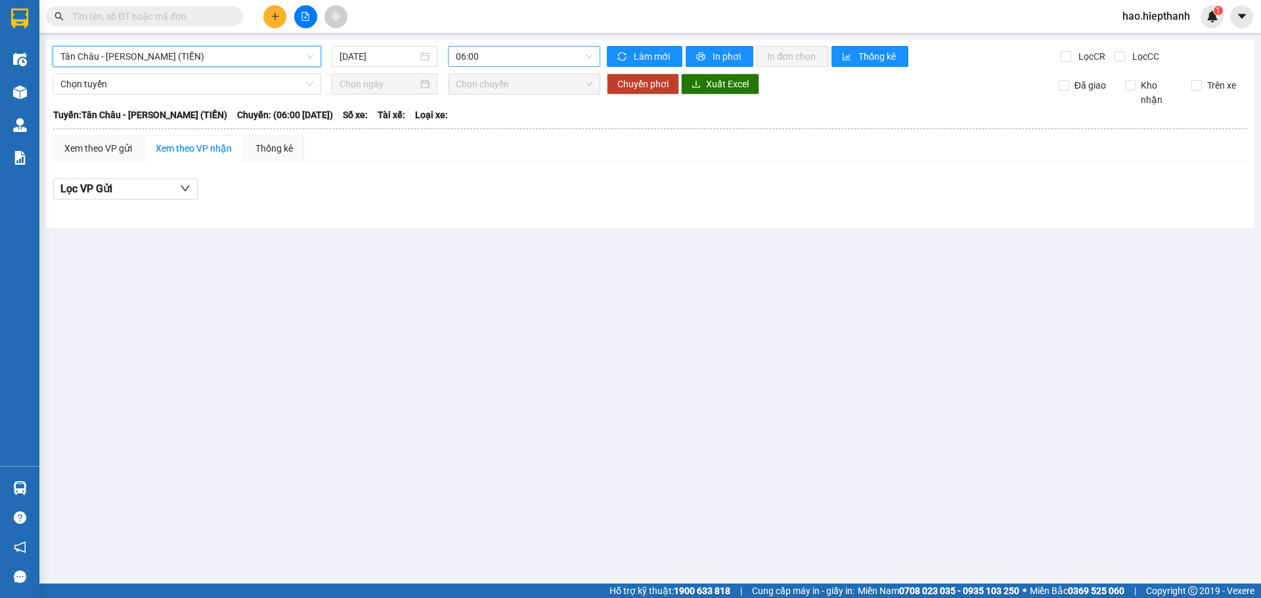
click at [509, 60] on span "06:00" at bounding box center [524, 57] width 137 height 20
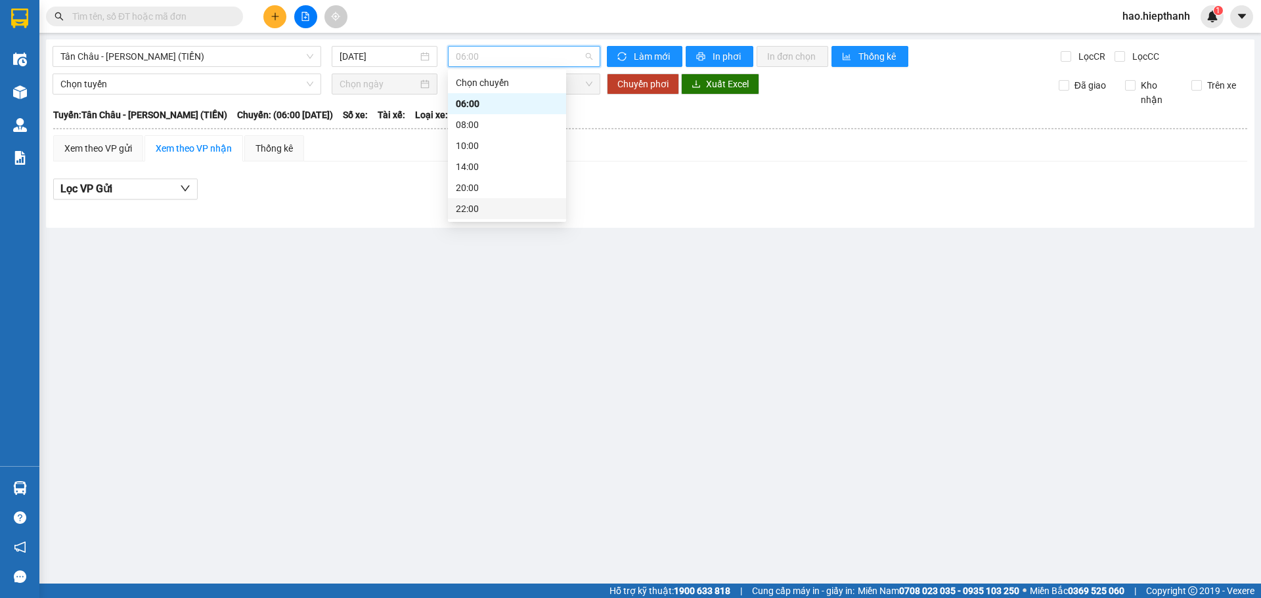
click at [527, 213] on div "22:00" at bounding box center [507, 209] width 102 height 14
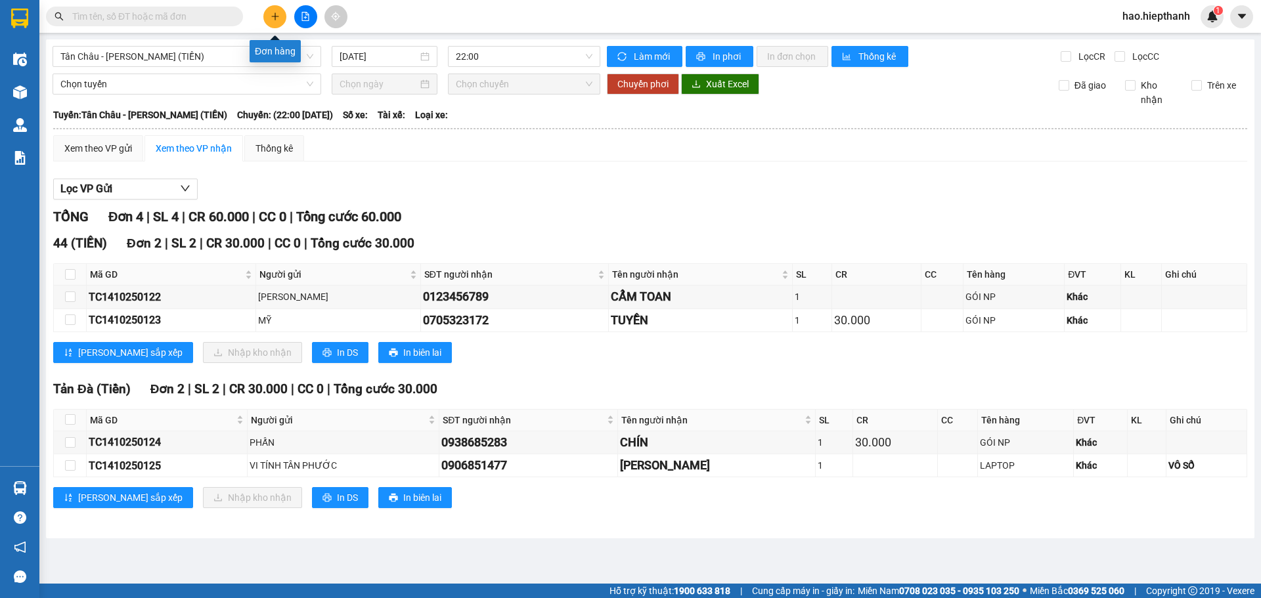
click at [276, 14] on icon "plus" at bounding box center [275, 16] width 9 height 9
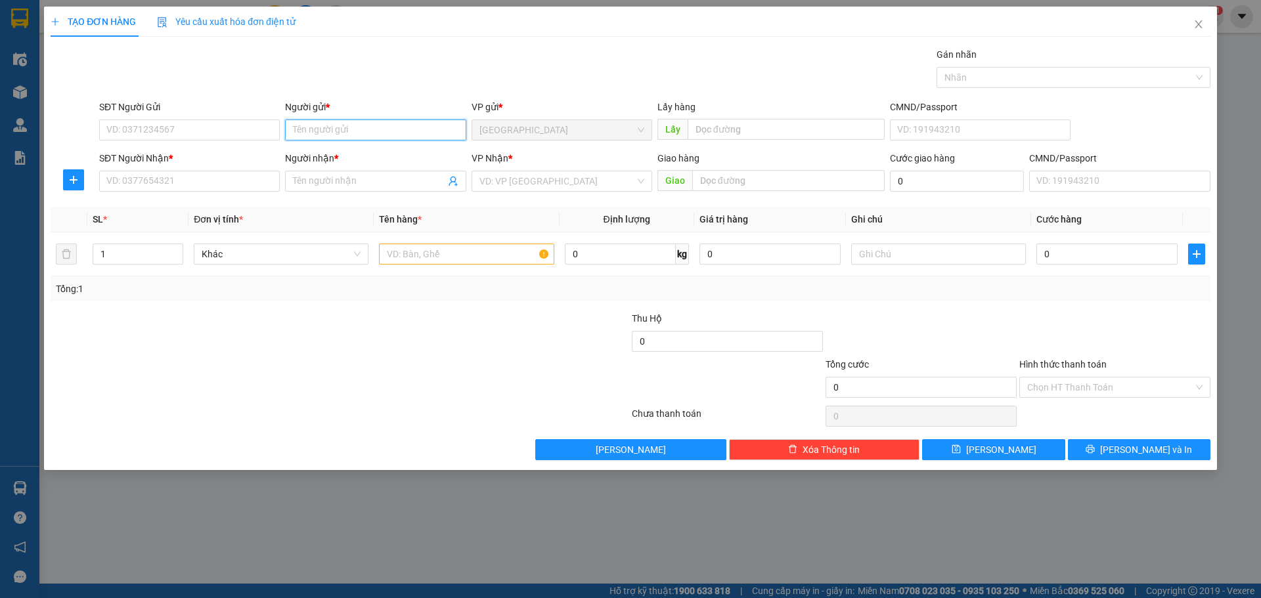
click at [326, 129] on input "Người gửi *" at bounding box center [375, 130] width 181 height 21
type input "X"
drag, startPoint x: 248, startPoint y: 181, endPoint x: 256, endPoint y: 154, distance: 28.7
click at [248, 171] on input "SĐT Người Nhận *" at bounding box center [189, 181] width 181 height 21
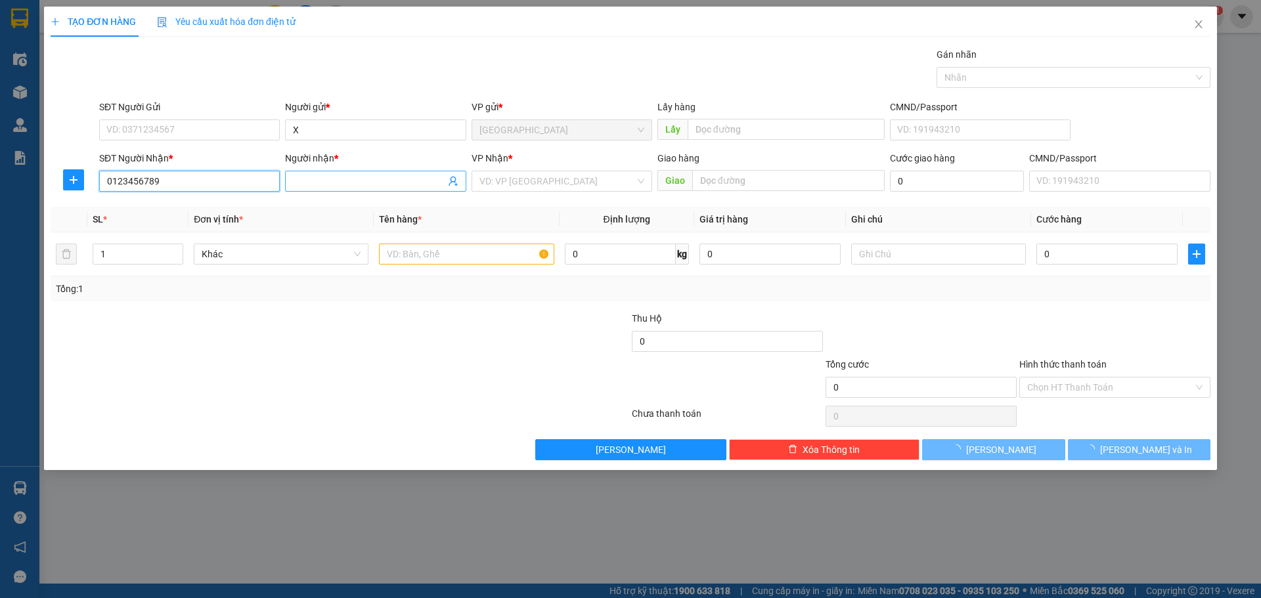
type input "0123456789"
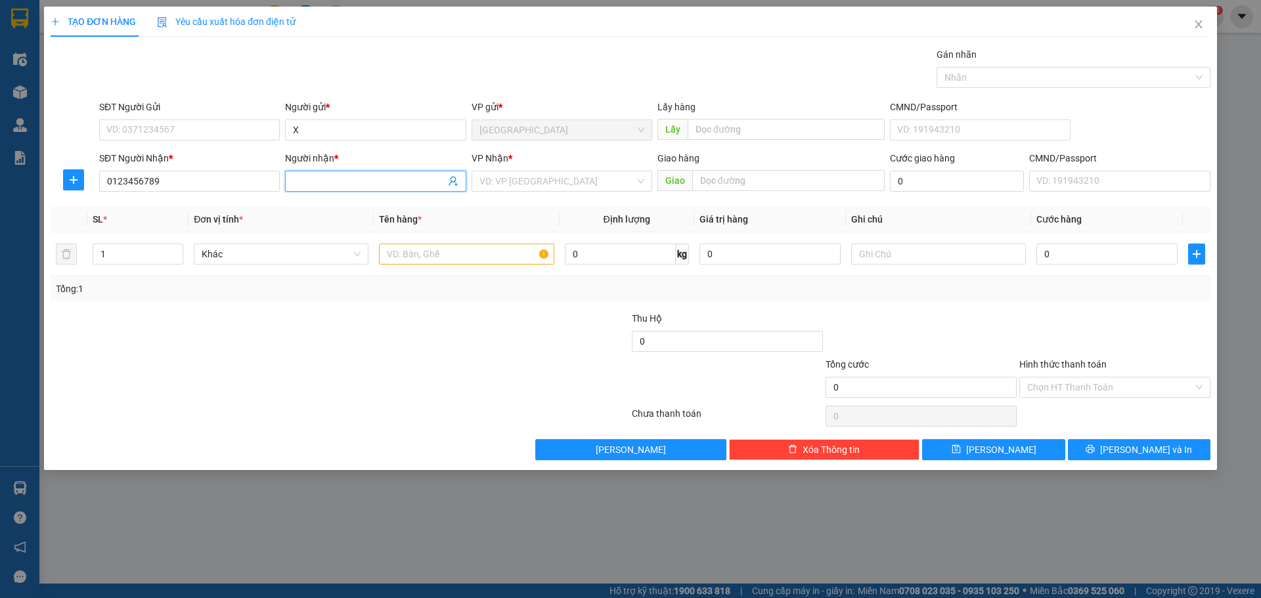
click at [397, 183] on input "Người nhận *" at bounding box center [369, 181] width 152 height 14
type input "GỬI [PERSON_NAME]"
click at [521, 179] on input "search" at bounding box center [558, 181] width 156 height 20
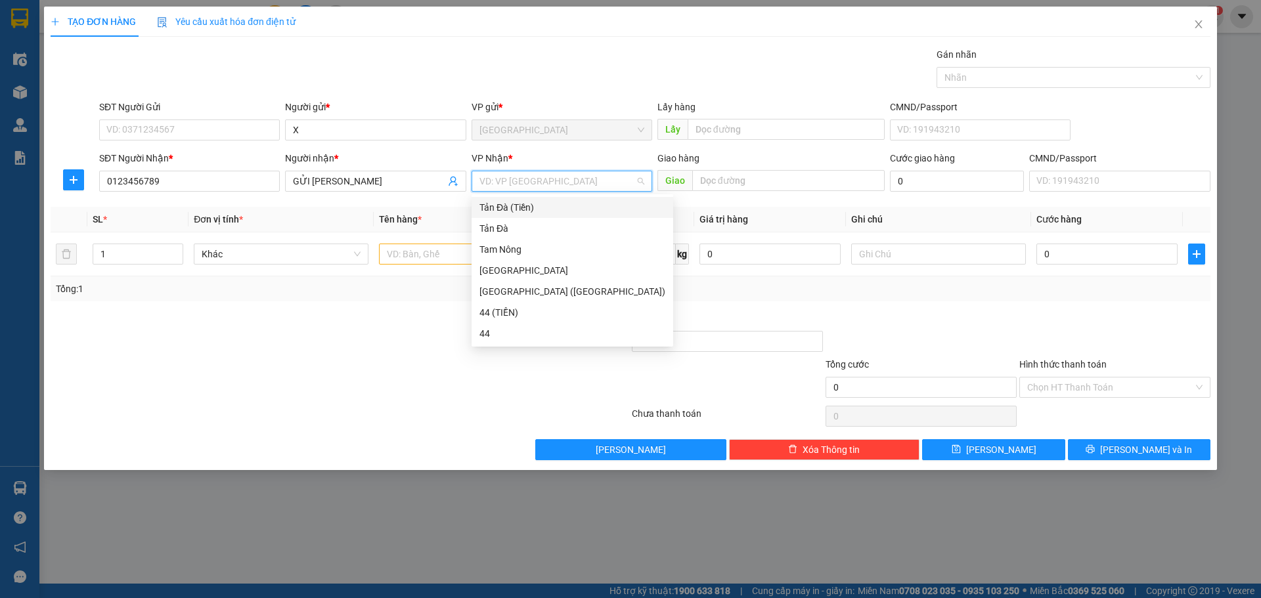
click at [505, 206] on div "Tản Đà (Tiền)" at bounding box center [573, 207] width 186 height 14
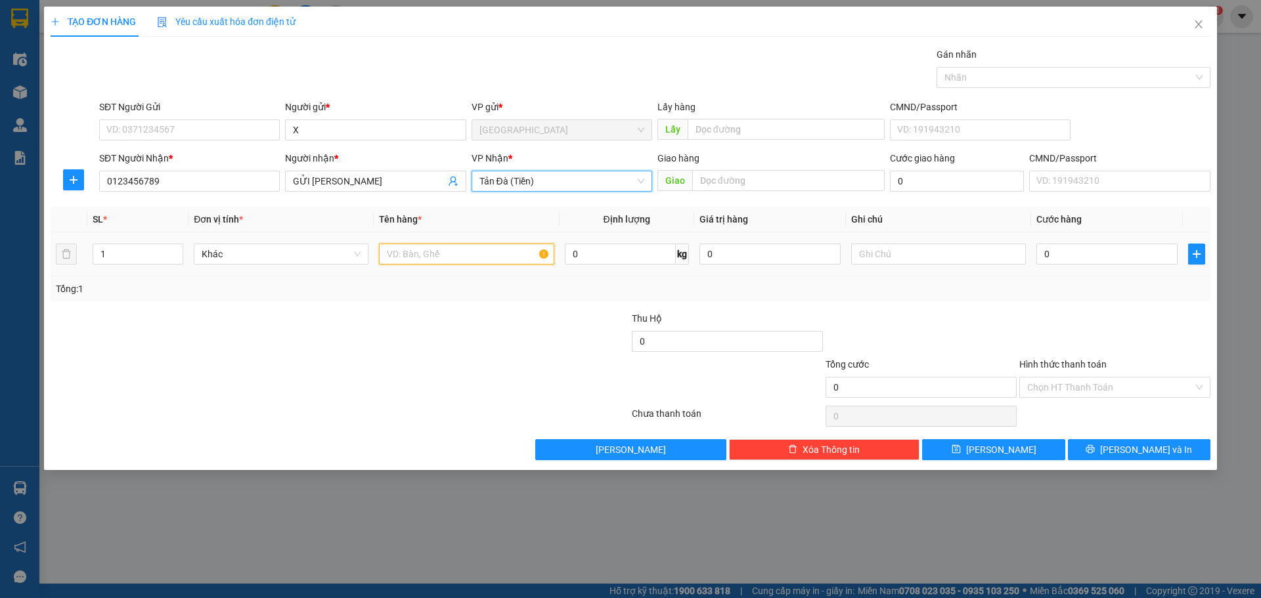
click at [470, 250] on input "text" at bounding box center [466, 254] width 175 height 21
type input "TNP 2TR775"
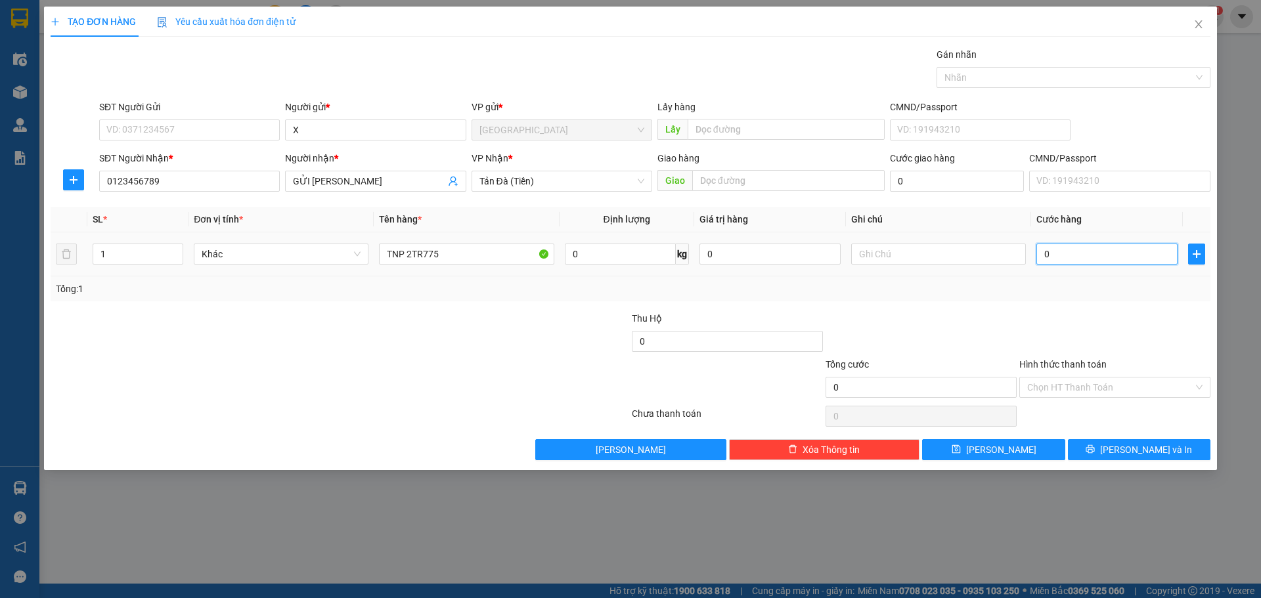
click at [1109, 256] on input "0" at bounding box center [1107, 254] width 141 height 21
click at [1025, 454] on button "[PERSON_NAME]" at bounding box center [993, 449] width 143 height 21
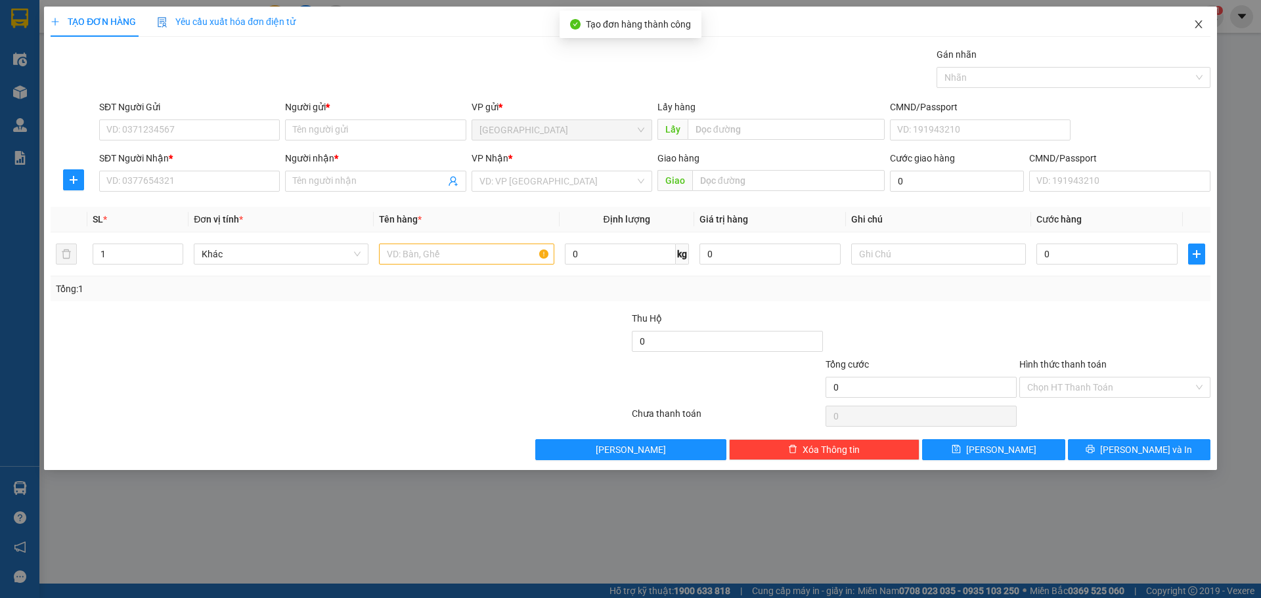
click at [1198, 26] on icon "close" at bounding box center [1198, 24] width 7 height 8
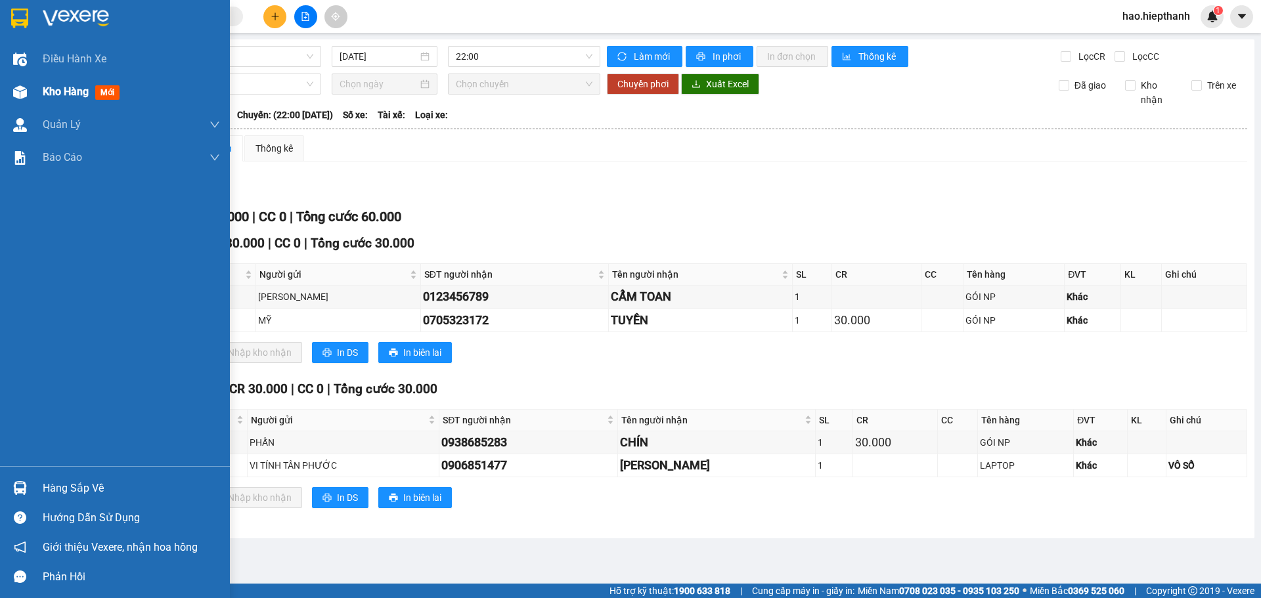
click at [70, 98] on span "Kho hàng" at bounding box center [66, 91] width 46 height 12
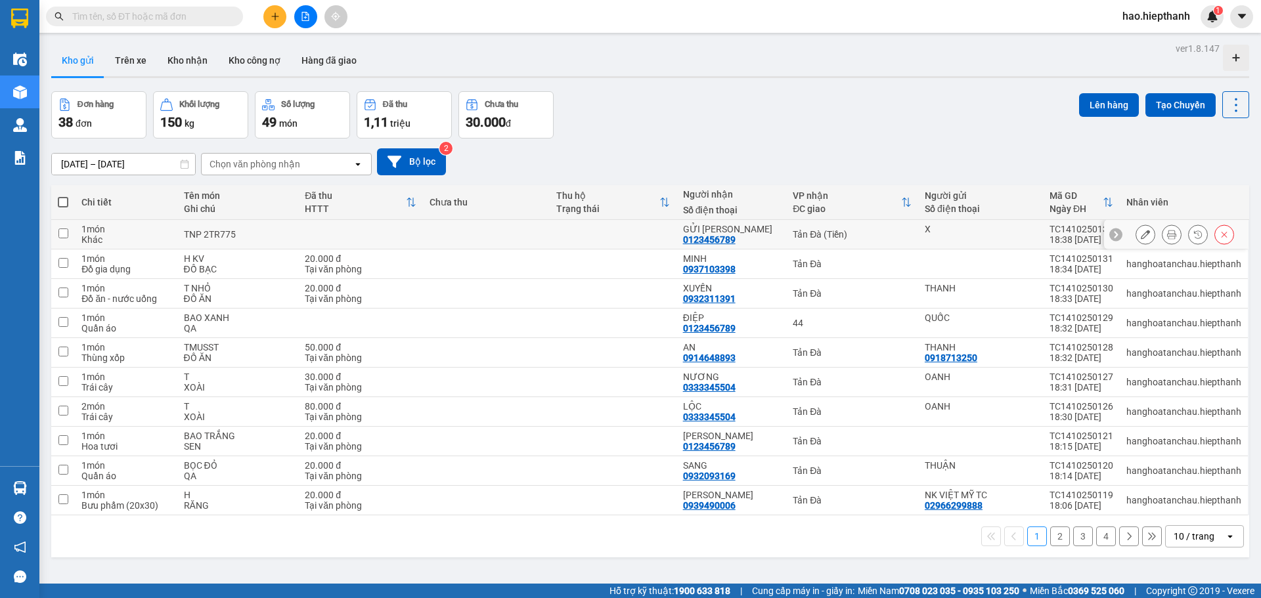
drag, startPoint x: 1008, startPoint y: 236, endPoint x: 1063, endPoint y: 208, distance: 61.7
click at [1018, 236] on div "X" at bounding box center [981, 234] width 112 height 21
checkbox input "true"
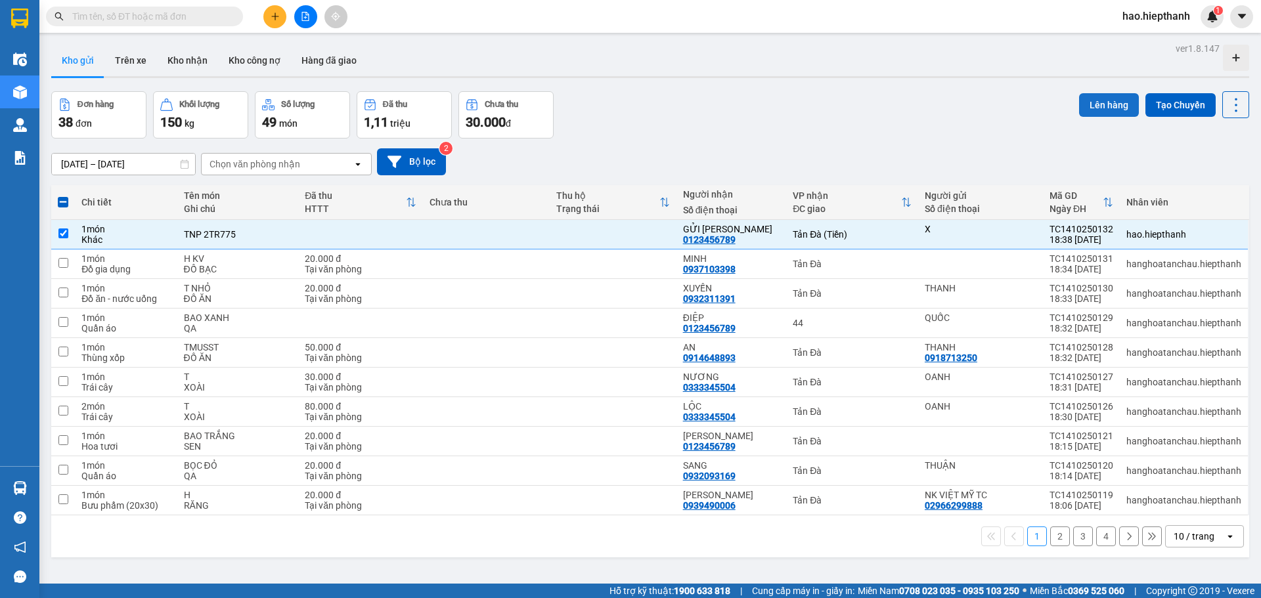
click at [1096, 101] on button "Lên hàng" at bounding box center [1109, 105] width 60 height 24
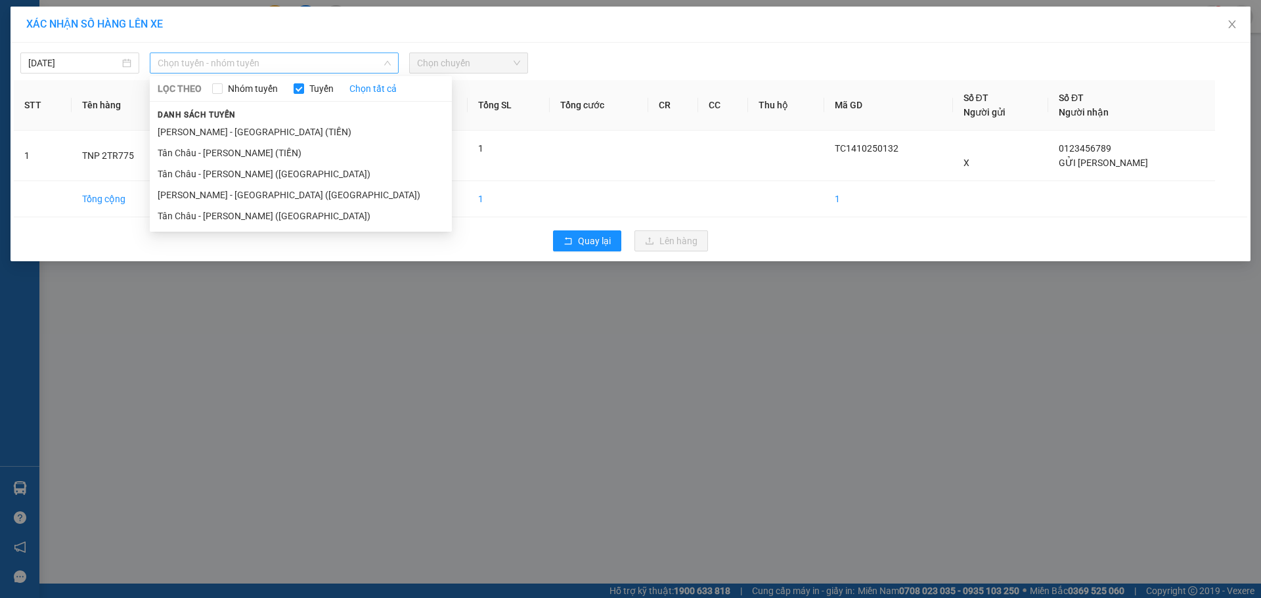
drag, startPoint x: 286, startPoint y: 64, endPoint x: 182, endPoint y: 122, distance: 119.4
click at [282, 68] on span "Chọn tuyến - nhóm tuyến" at bounding box center [274, 63] width 233 height 20
drag, startPoint x: 175, startPoint y: 154, endPoint x: 238, endPoint y: 154, distance: 62.4
click at [194, 154] on li "Tân Châu - [PERSON_NAME] (TIỀN)" at bounding box center [301, 153] width 302 height 21
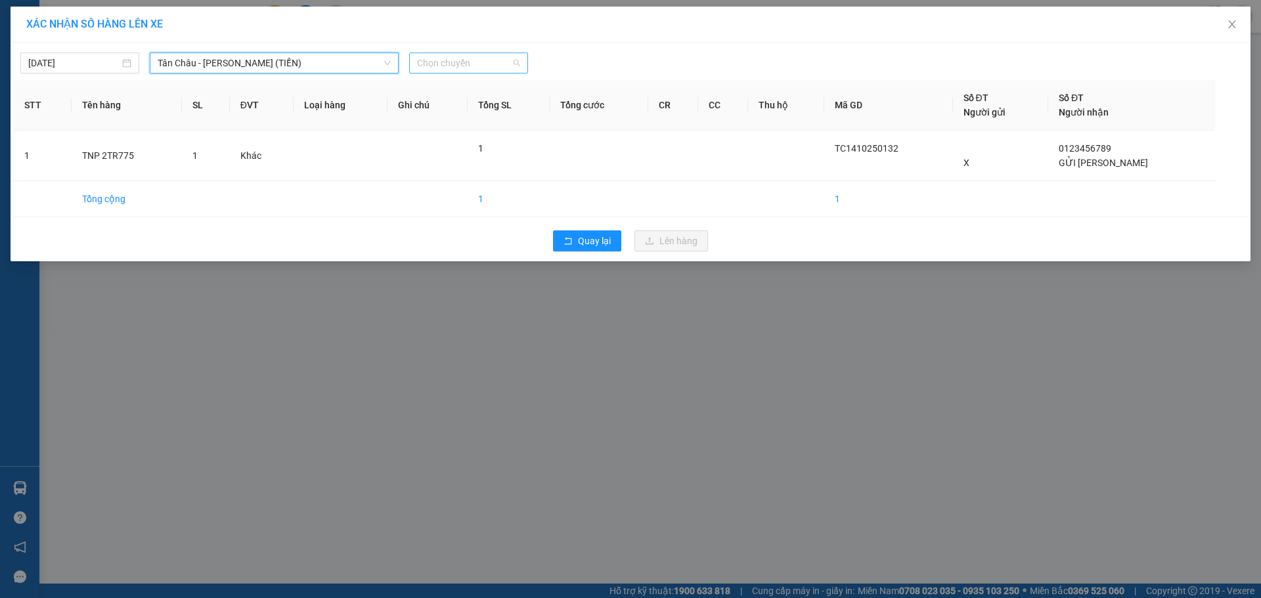
click at [453, 64] on span "Chọn chuyến" at bounding box center [468, 63] width 103 height 20
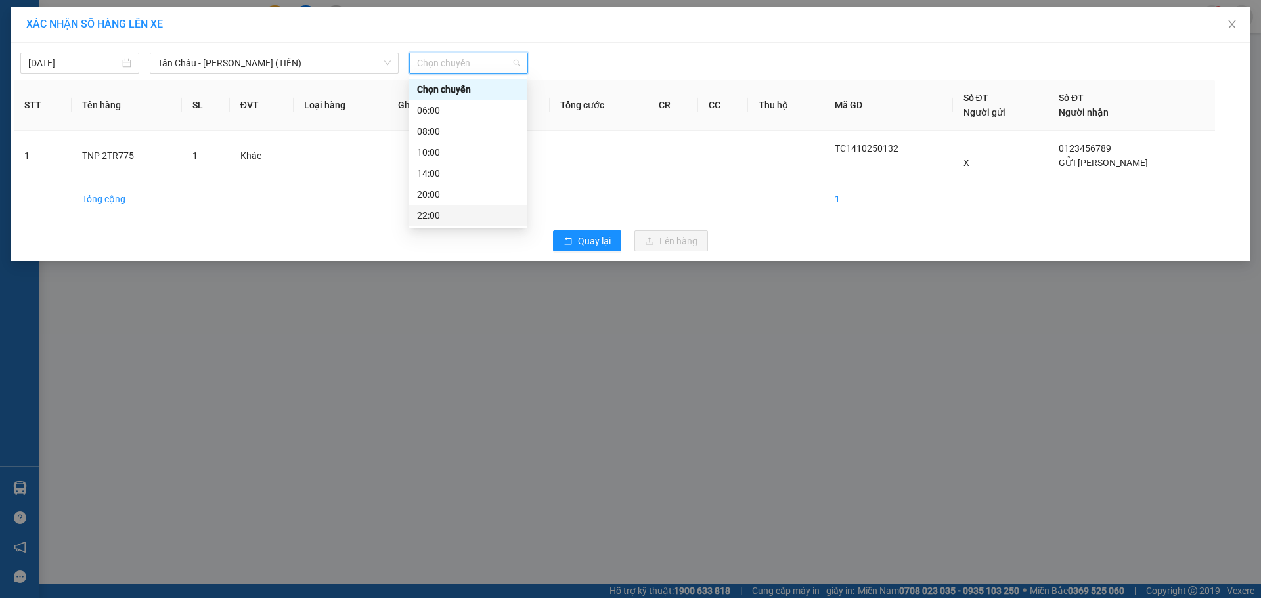
click at [461, 215] on div "22:00" at bounding box center [468, 215] width 102 height 14
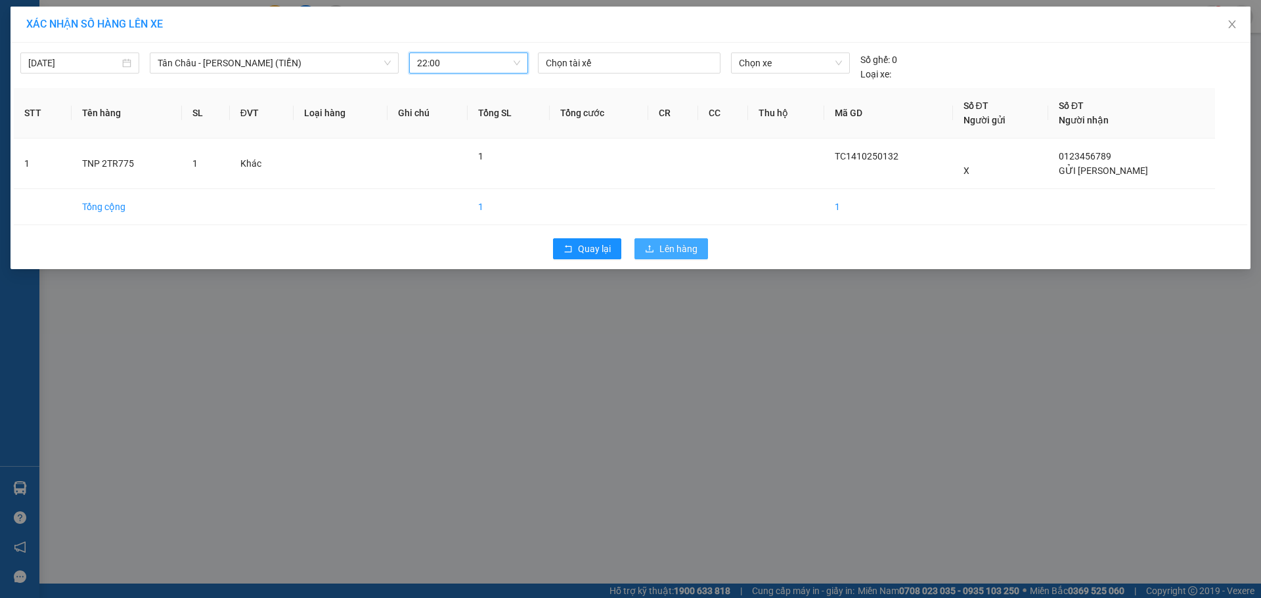
click at [696, 254] on span "Lên hàng" at bounding box center [678, 249] width 38 height 14
